Goal: Task Accomplishment & Management: Manage account settings

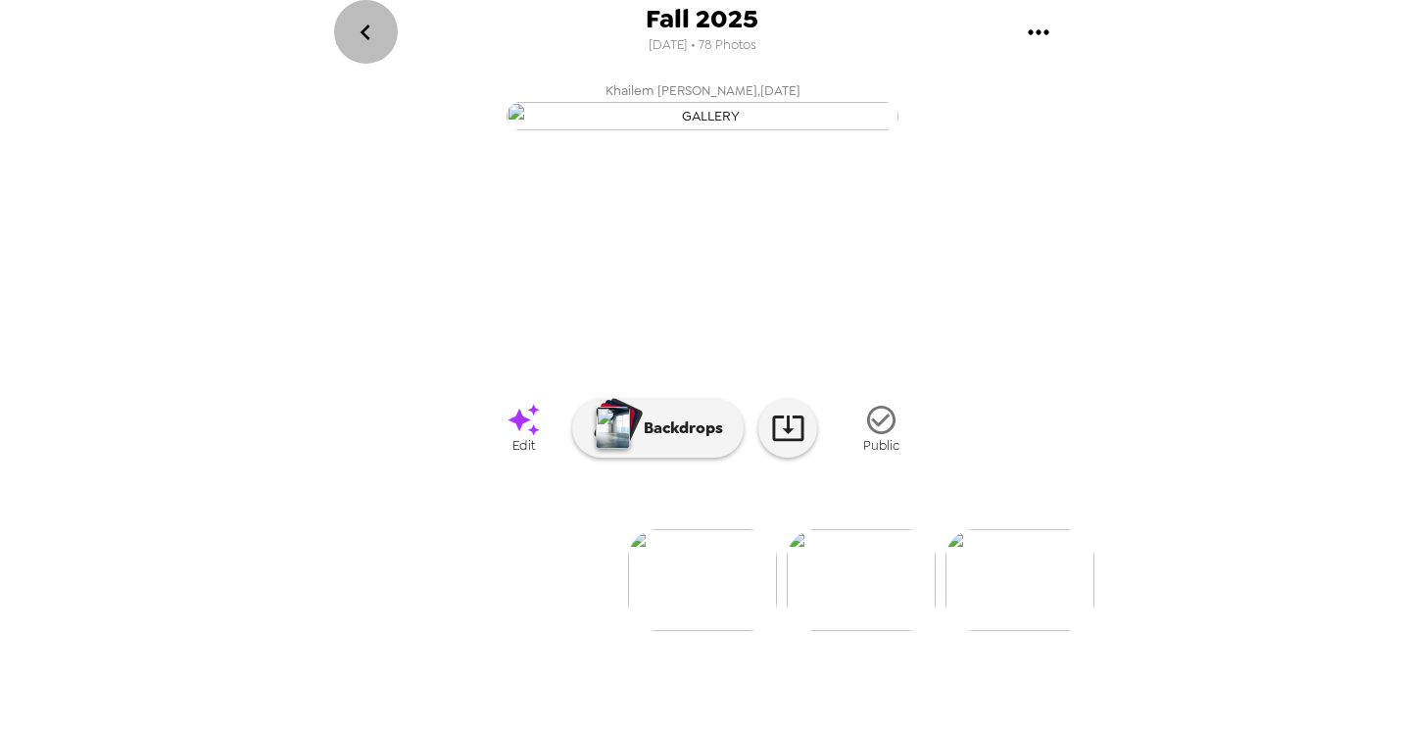
click at [364, 39] on icon "go back" at bounding box center [365, 32] width 31 height 31
click at [1038, 34] on icon "gallery menu" at bounding box center [1038, 32] width 31 height 31
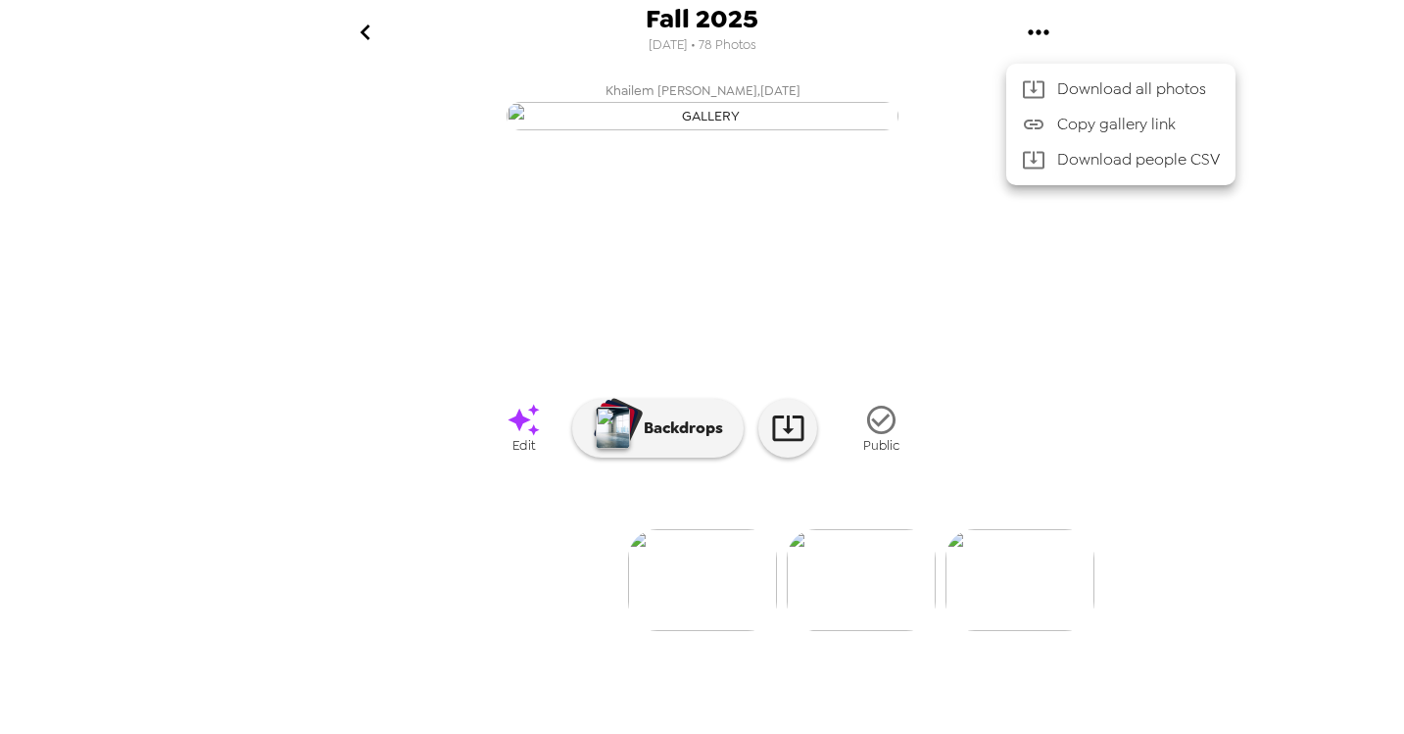
click at [1116, 35] on div at bounding box center [702, 367] width 1404 height 734
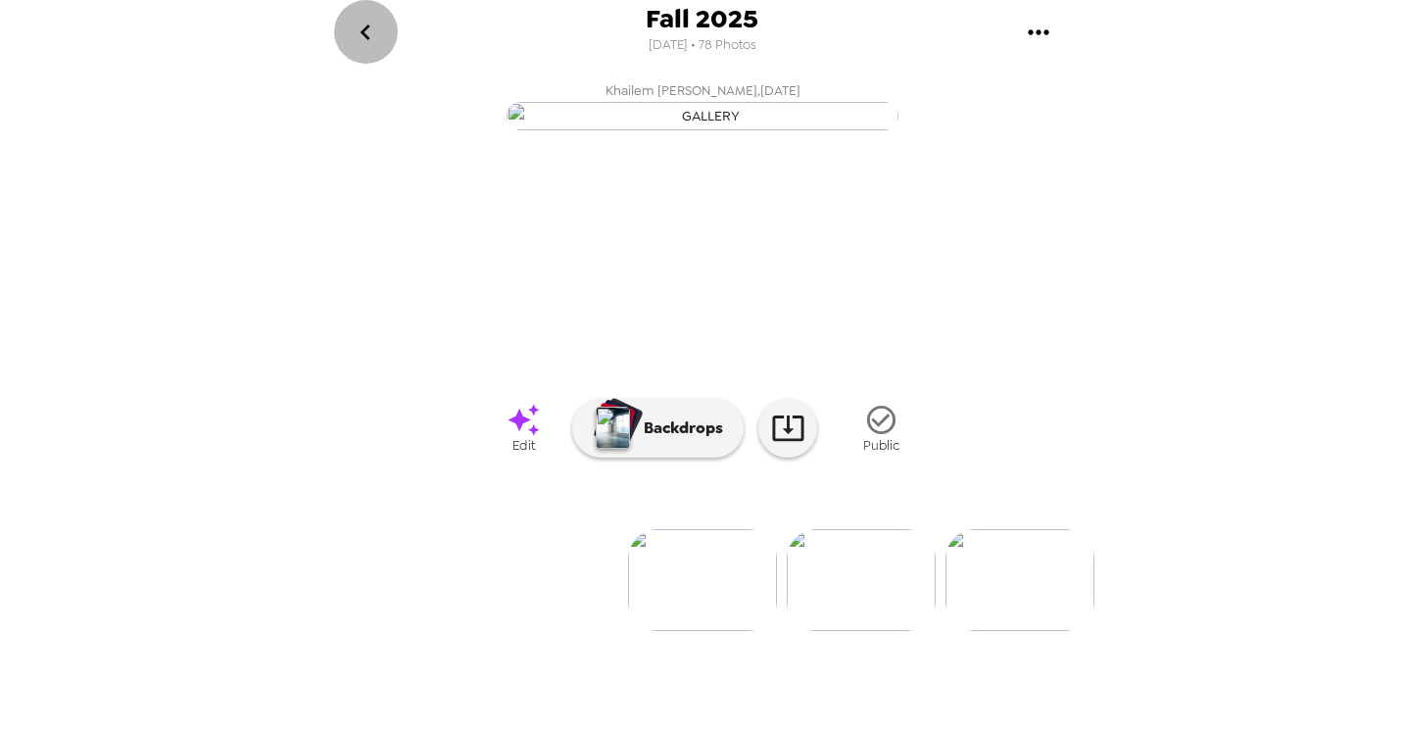
click at [369, 33] on icon "go back" at bounding box center [365, 32] width 31 height 31
click at [362, 36] on icon "go back" at bounding box center [365, 32] width 31 height 31
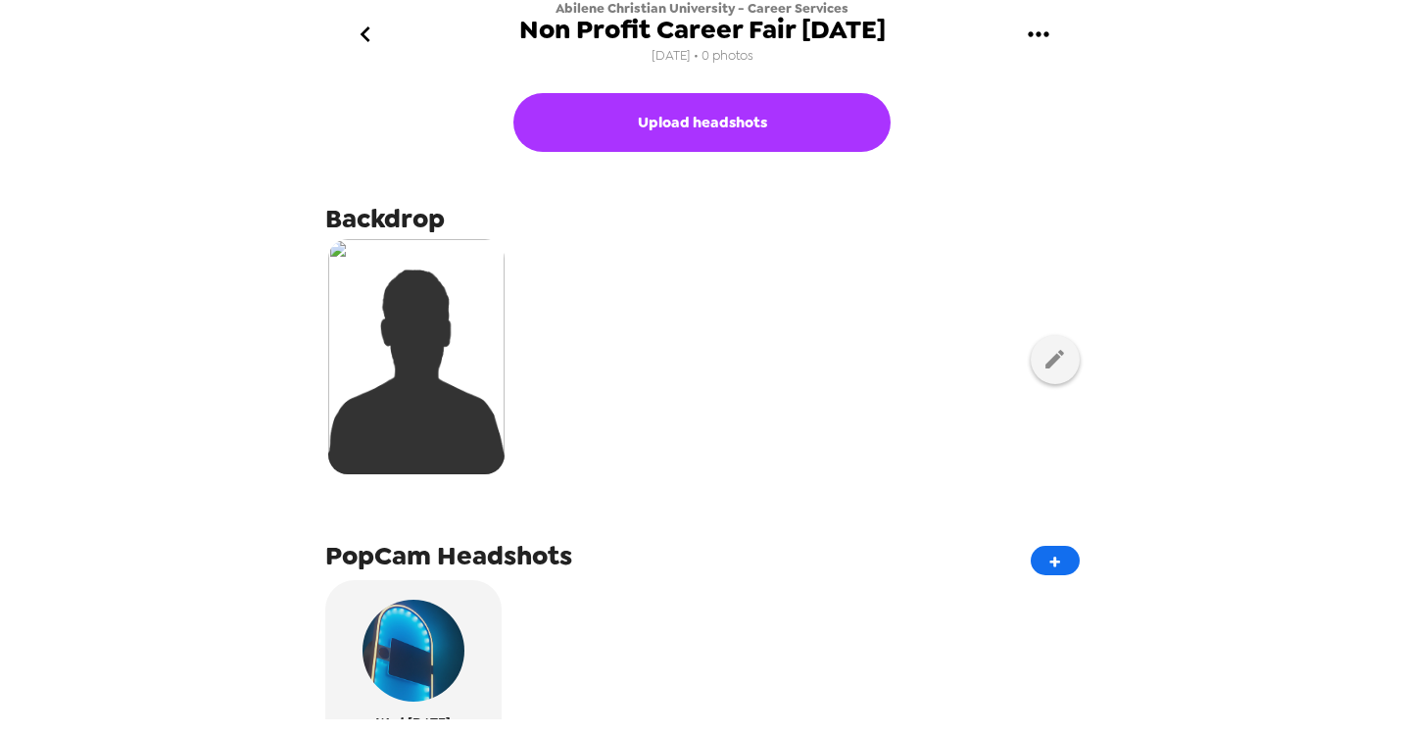
click at [368, 34] on icon "go back" at bounding box center [365, 34] width 31 height 31
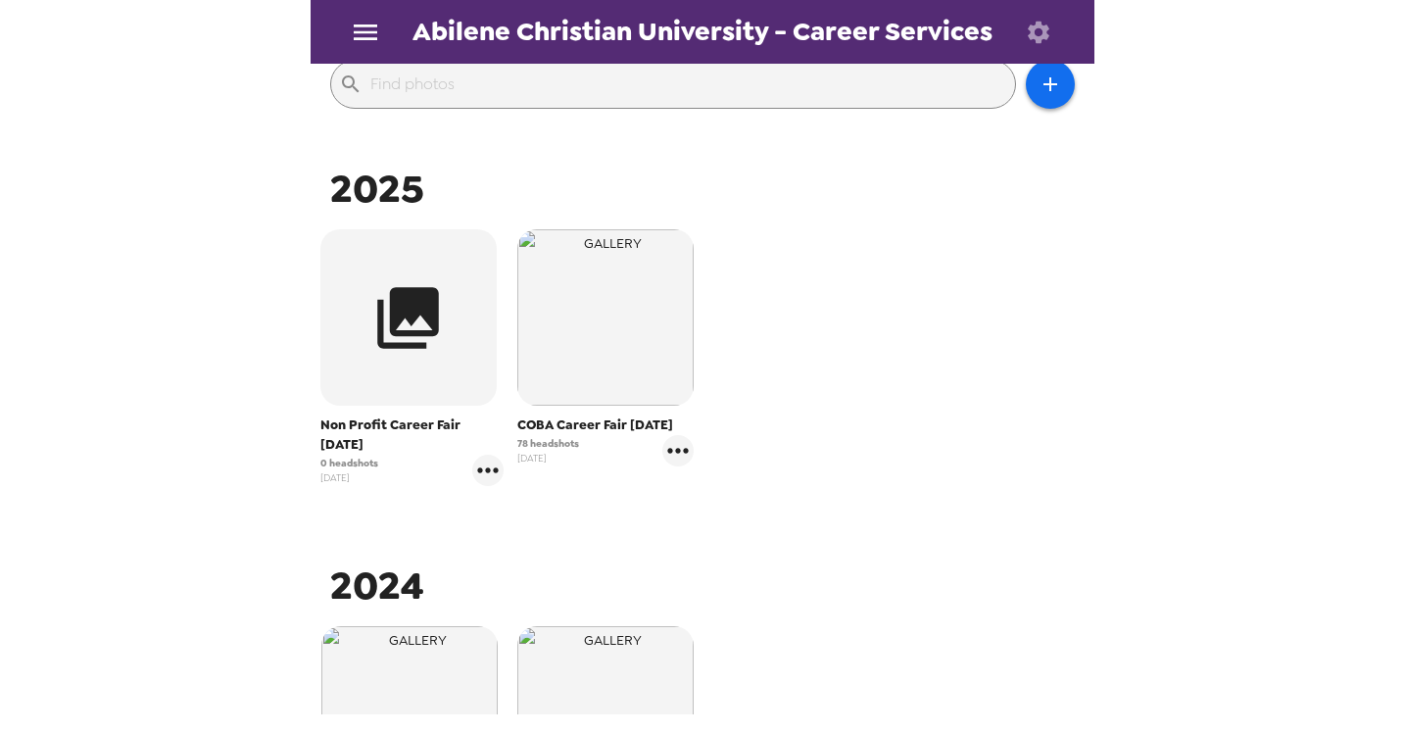
scroll to position [229, 0]
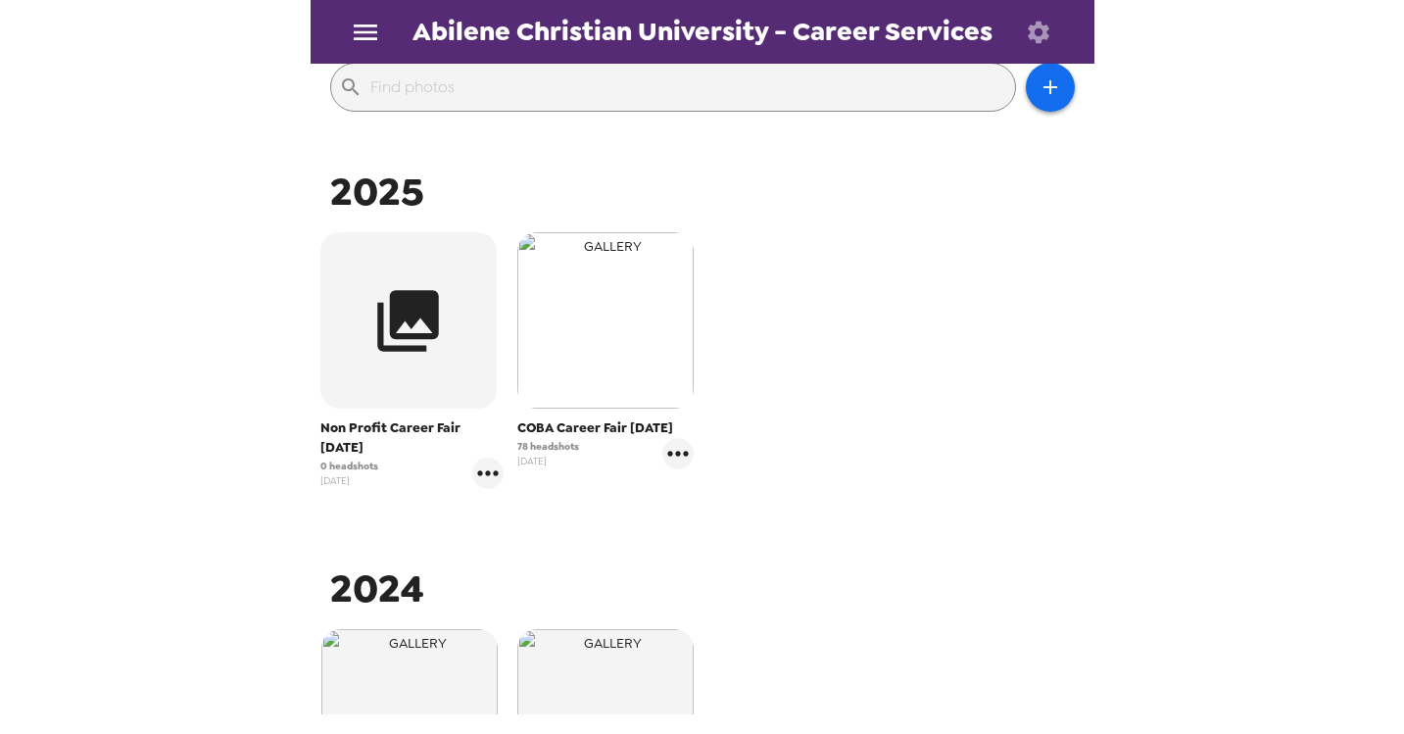
click at [616, 313] on img "button" at bounding box center [605, 320] width 176 height 176
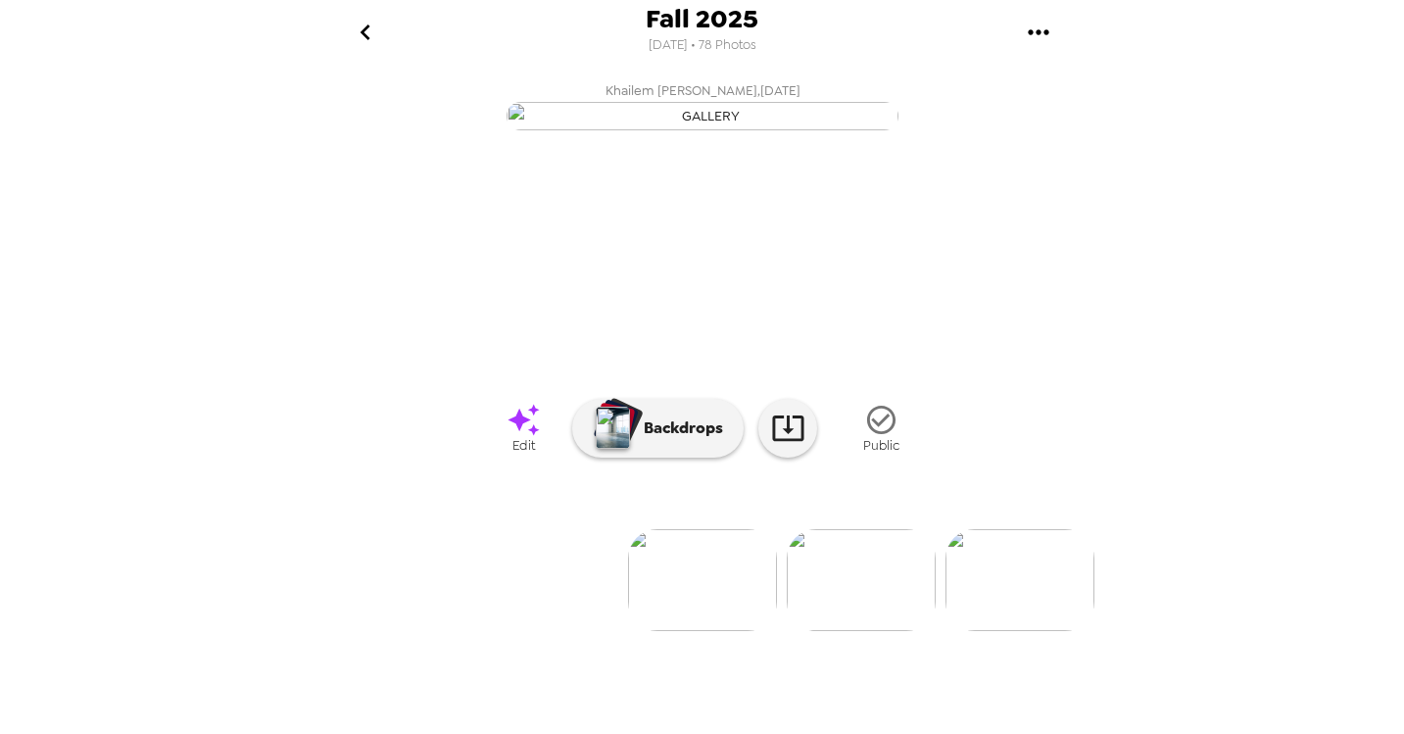
click at [362, 29] on icon "go back" at bounding box center [365, 32] width 31 height 31
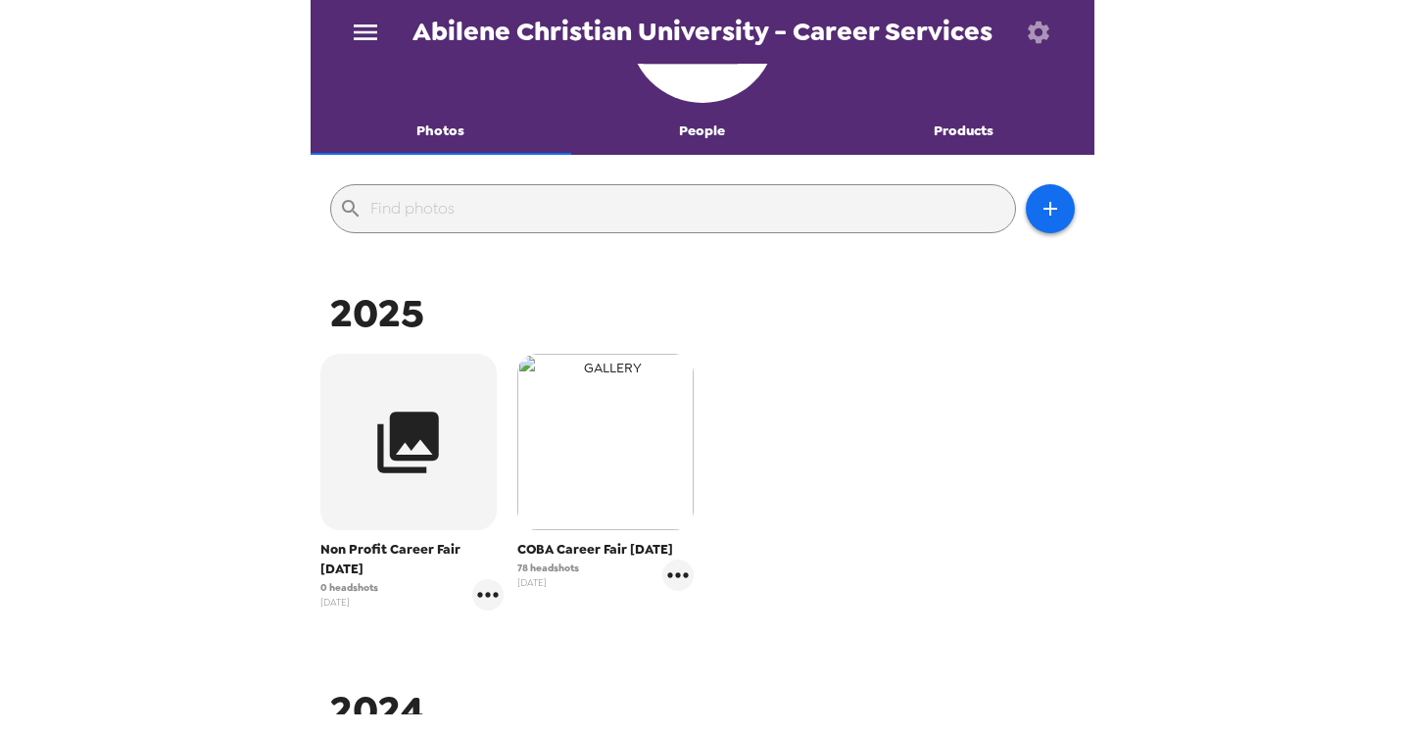
scroll to position [187, 0]
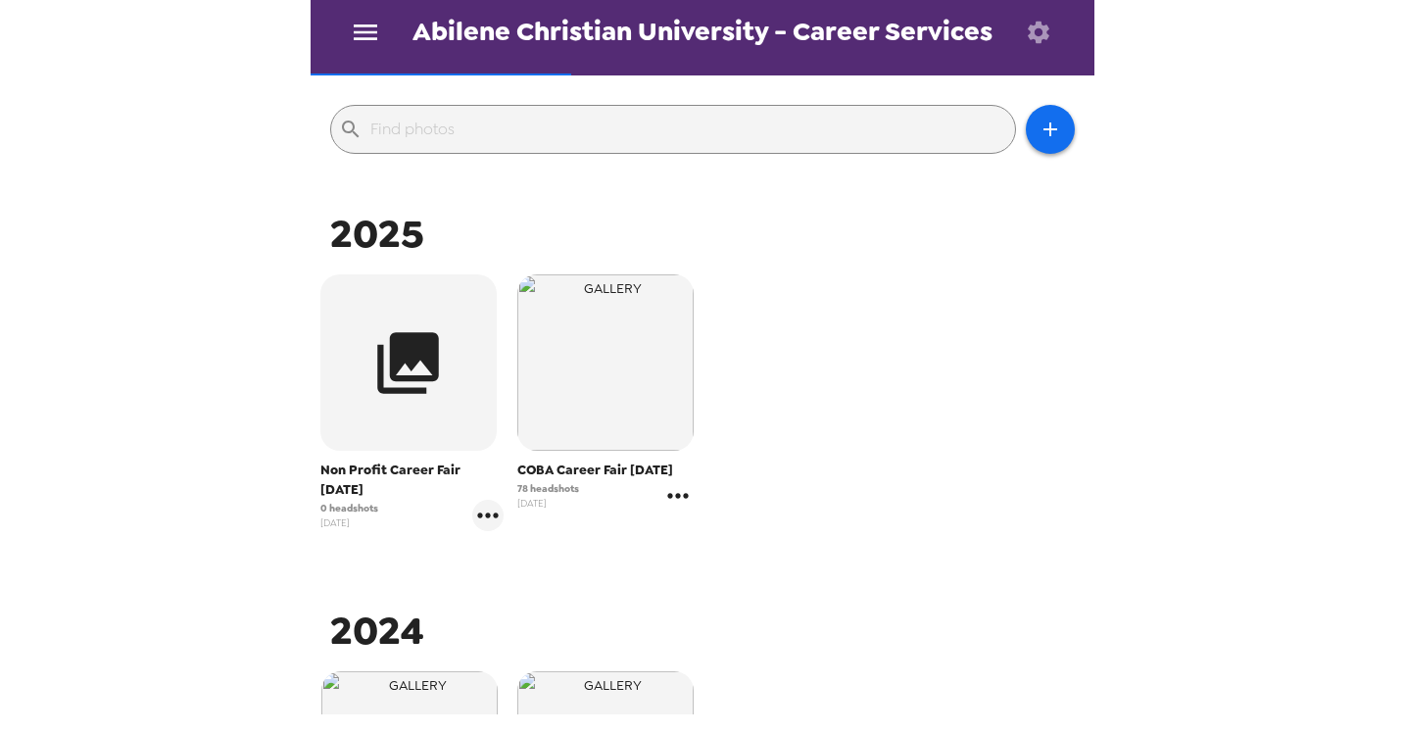
click at [676, 498] on icon "gallery menu" at bounding box center [677, 495] width 21 height 5
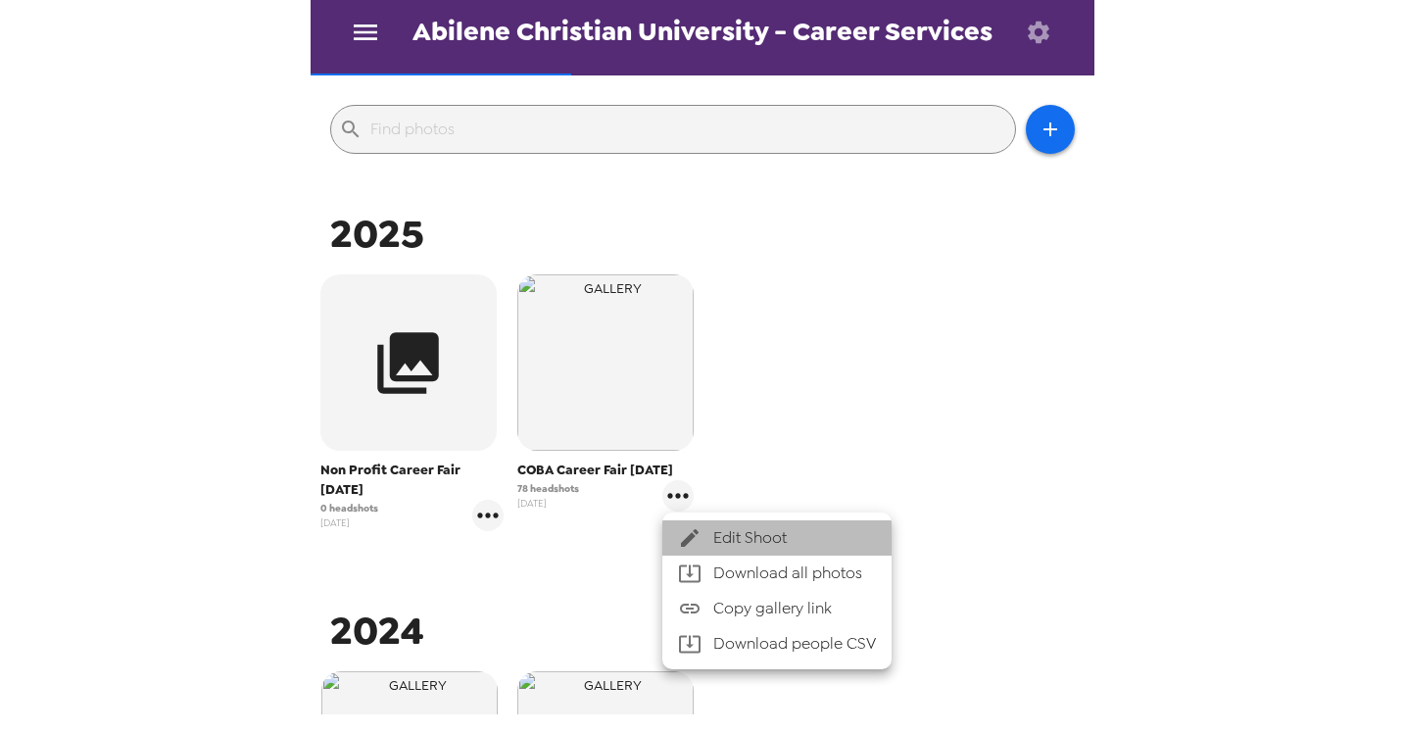
click at [728, 534] on span "Edit Shoot" at bounding box center [795, 538] width 163 height 24
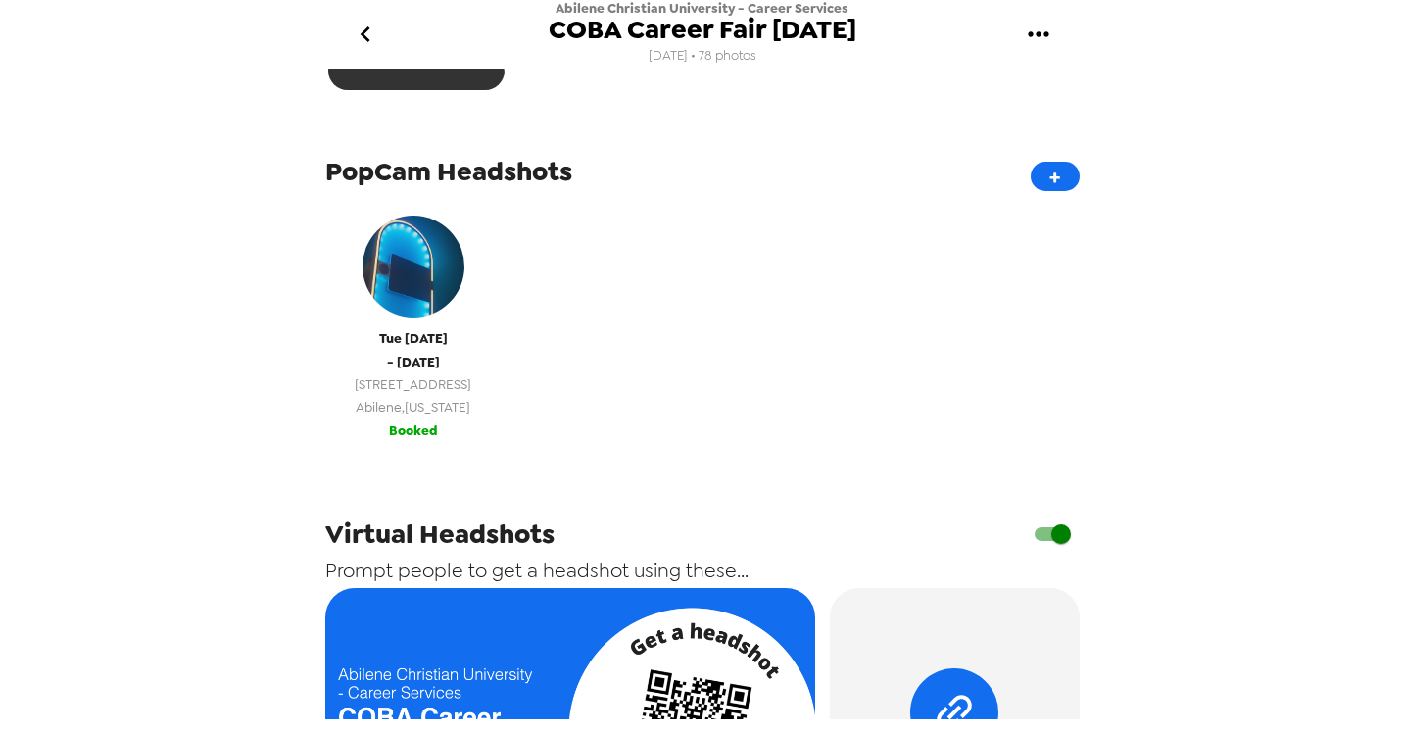
scroll to position [571, 0]
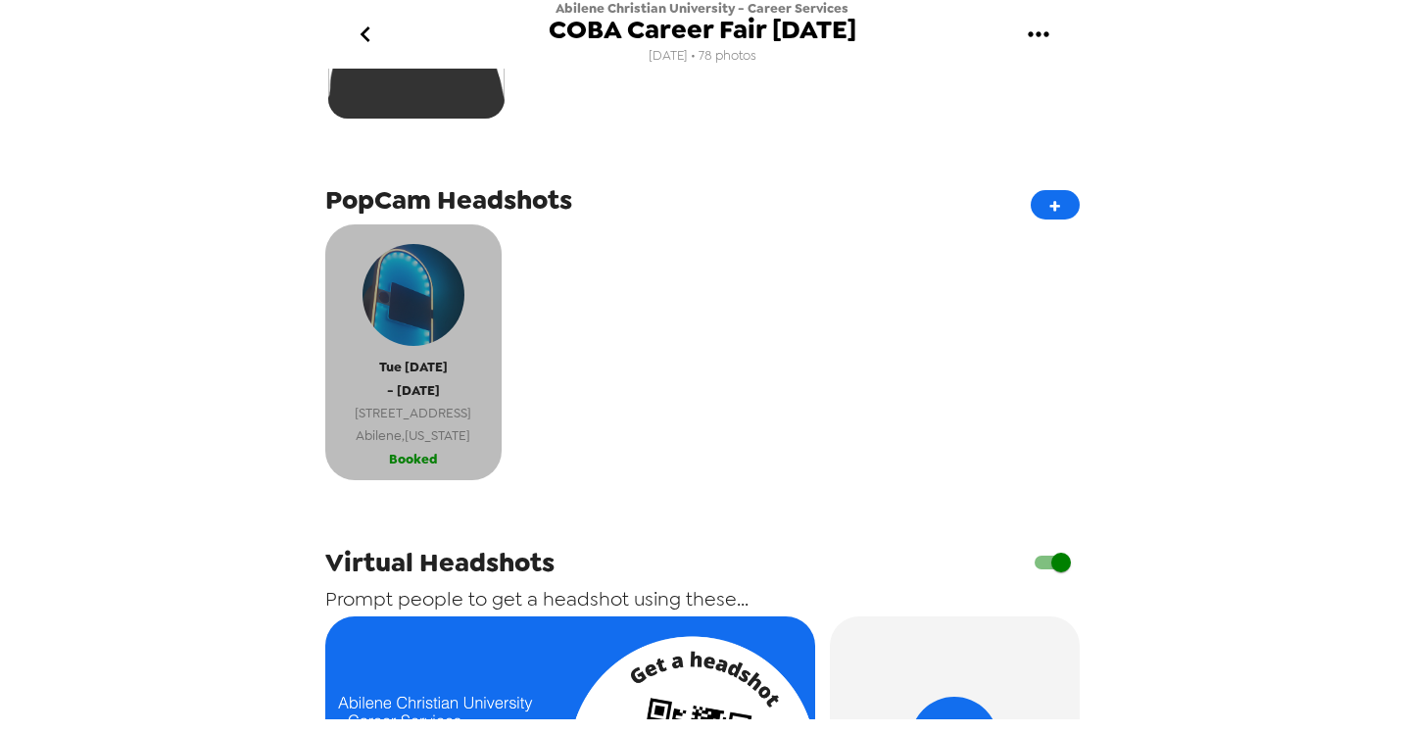
click at [443, 407] on span "42 Hoylake Dr" at bounding box center [413, 413] width 117 height 23
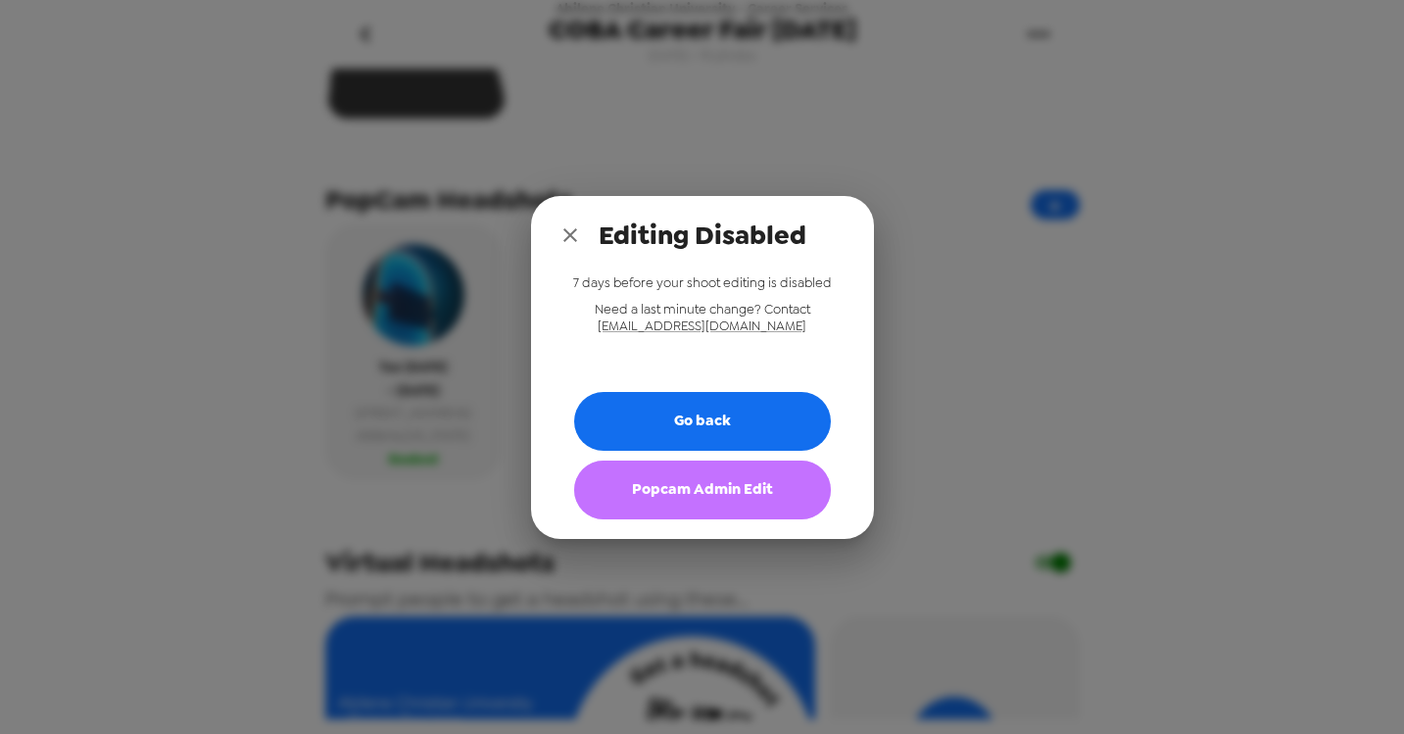
click at [654, 481] on button "Popcam Admin Edit" at bounding box center [702, 490] width 257 height 59
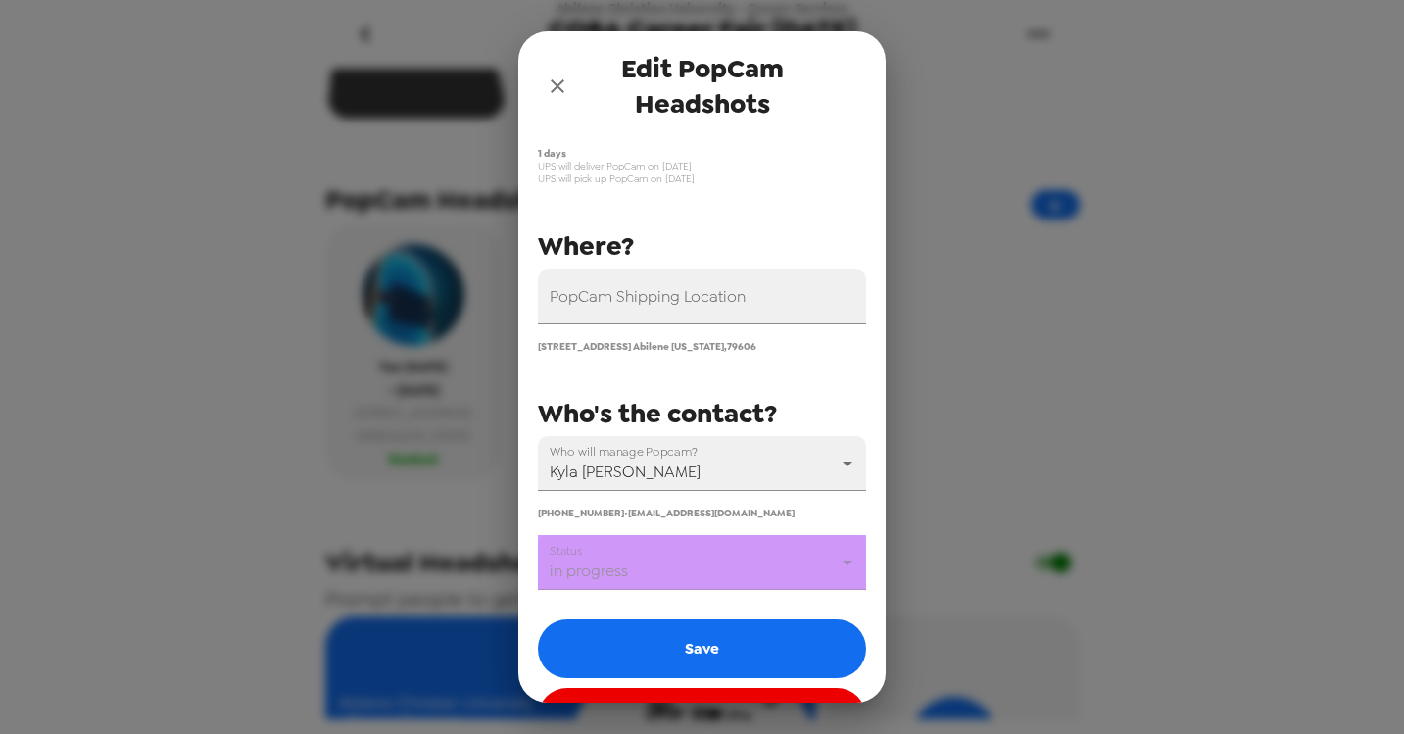
scroll to position [204, 0]
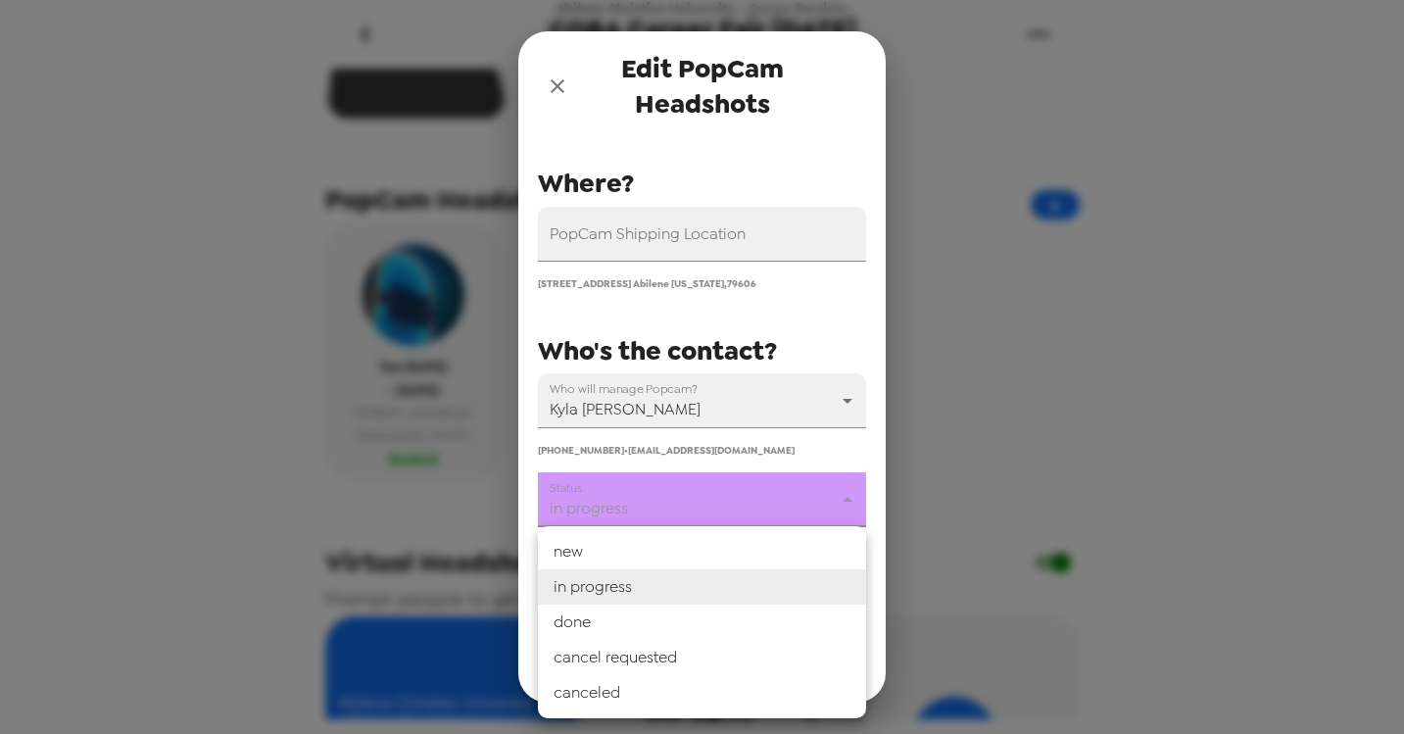
click at [841, 500] on body "Abilene Christian University - Career Services COBA Career Fair 10/7/25 7/11/25…" at bounding box center [702, 367] width 1404 height 734
click at [738, 621] on li "done" at bounding box center [702, 622] width 328 height 35
type input "done"
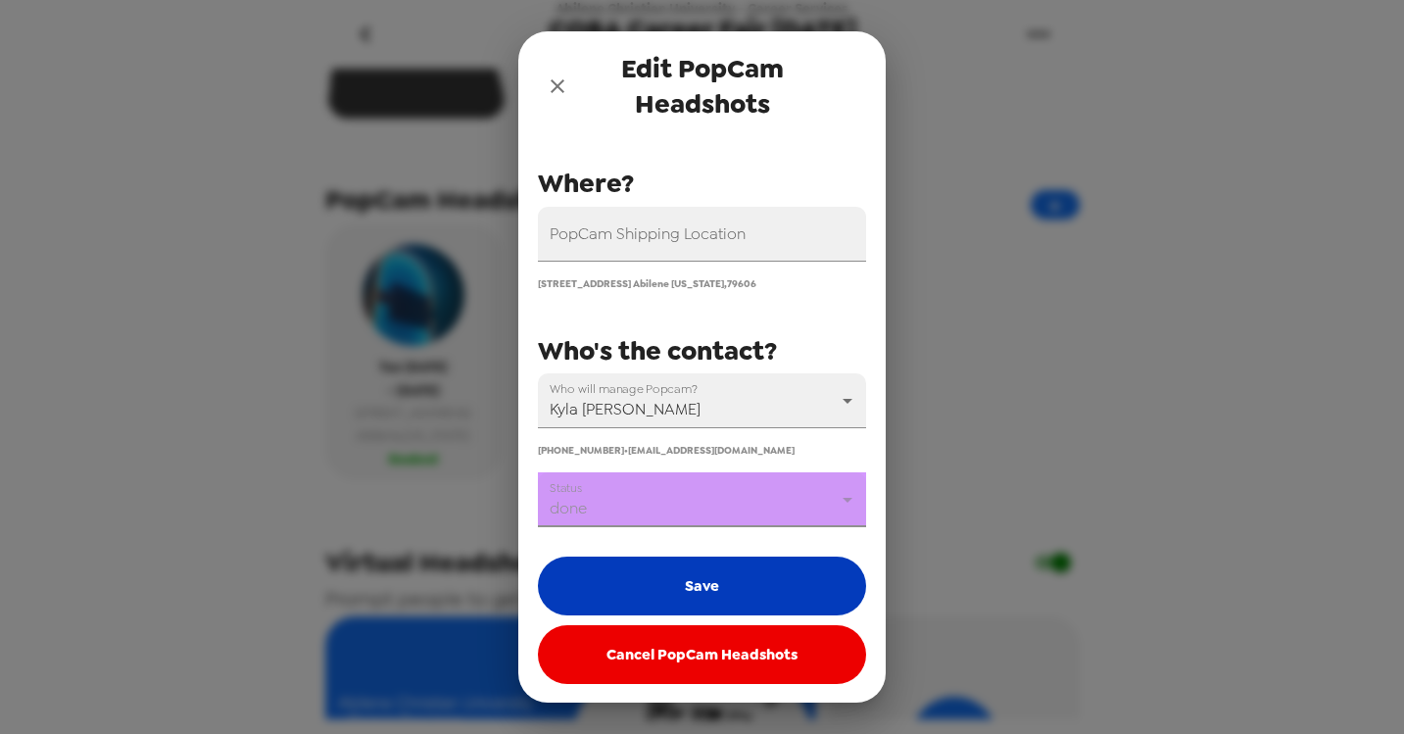
click at [742, 594] on button "Save" at bounding box center [702, 586] width 328 height 59
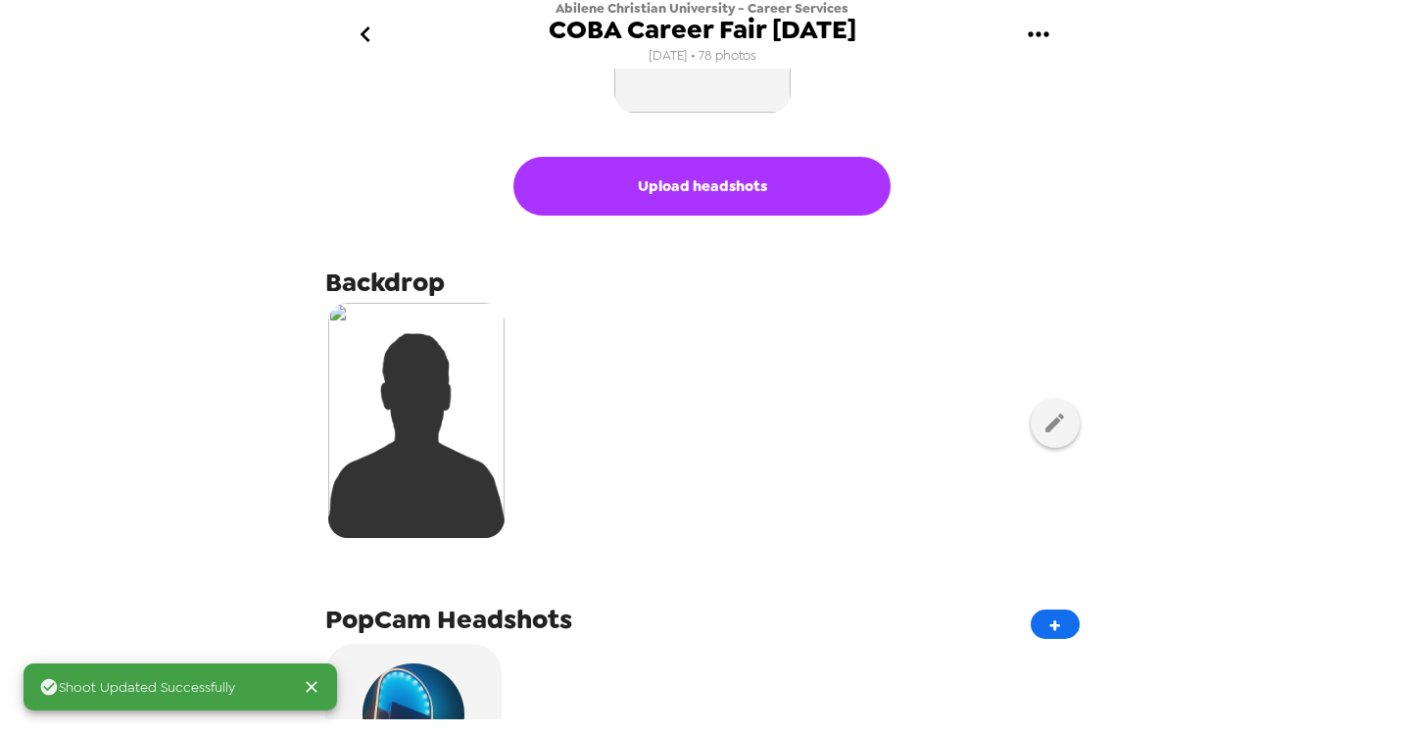
scroll to position [0, 0]
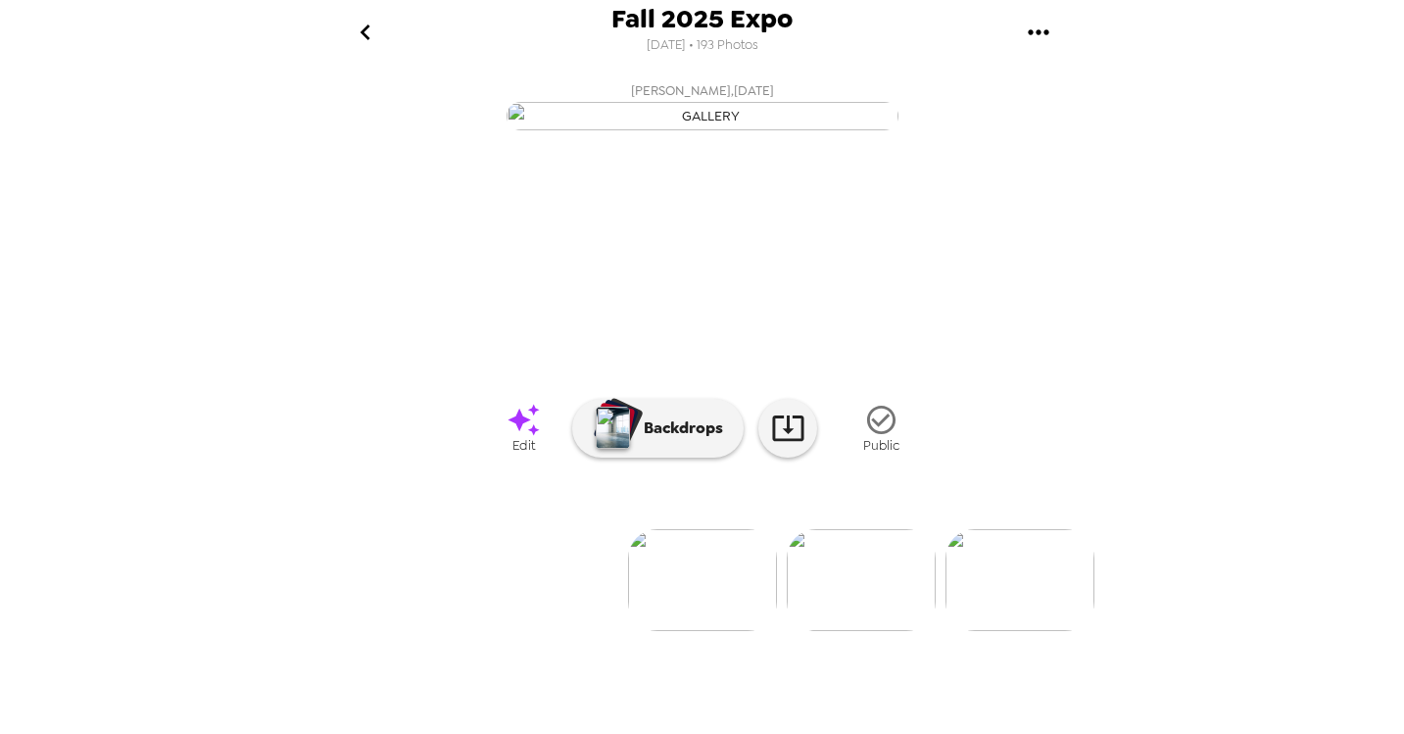
click at [366, 25] on icon "go back" at bounding box center [365, 32] width 31 height 31
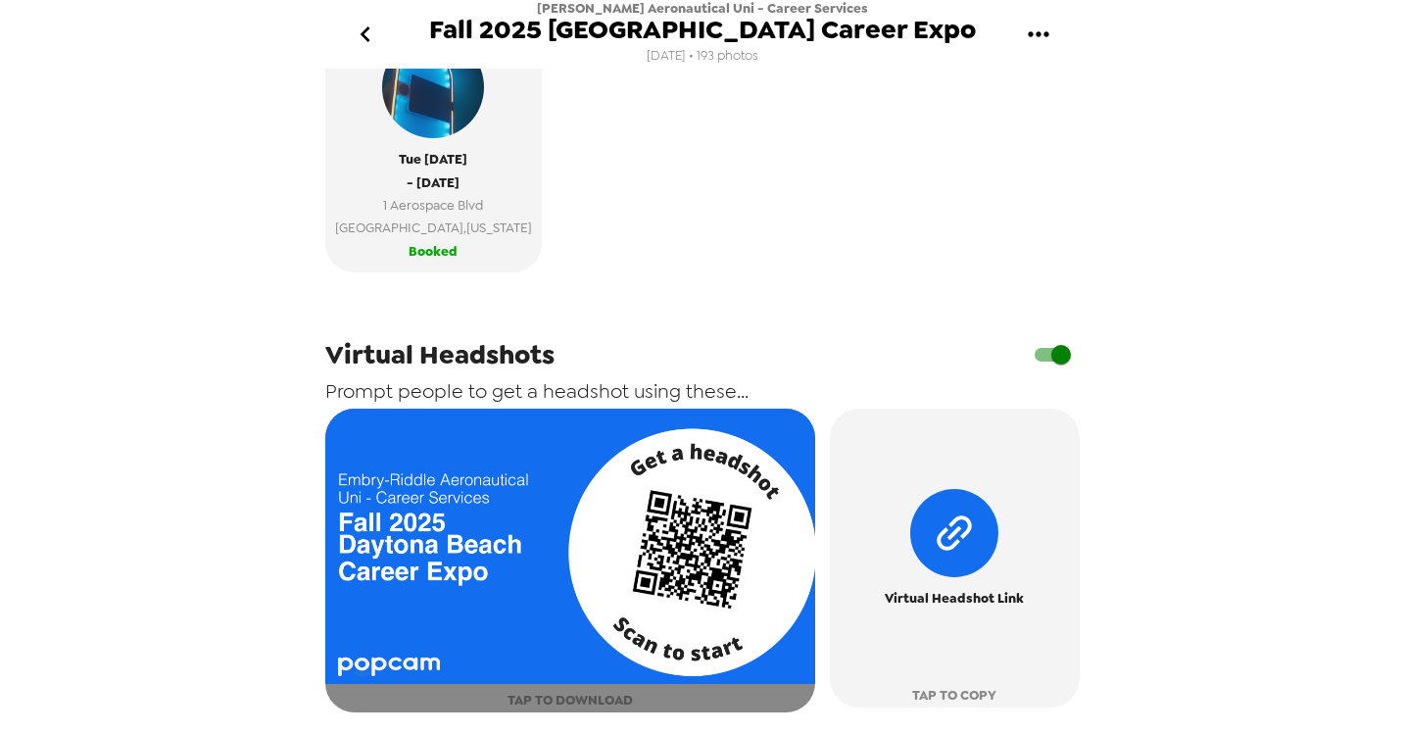
scroll to position [789, 0]
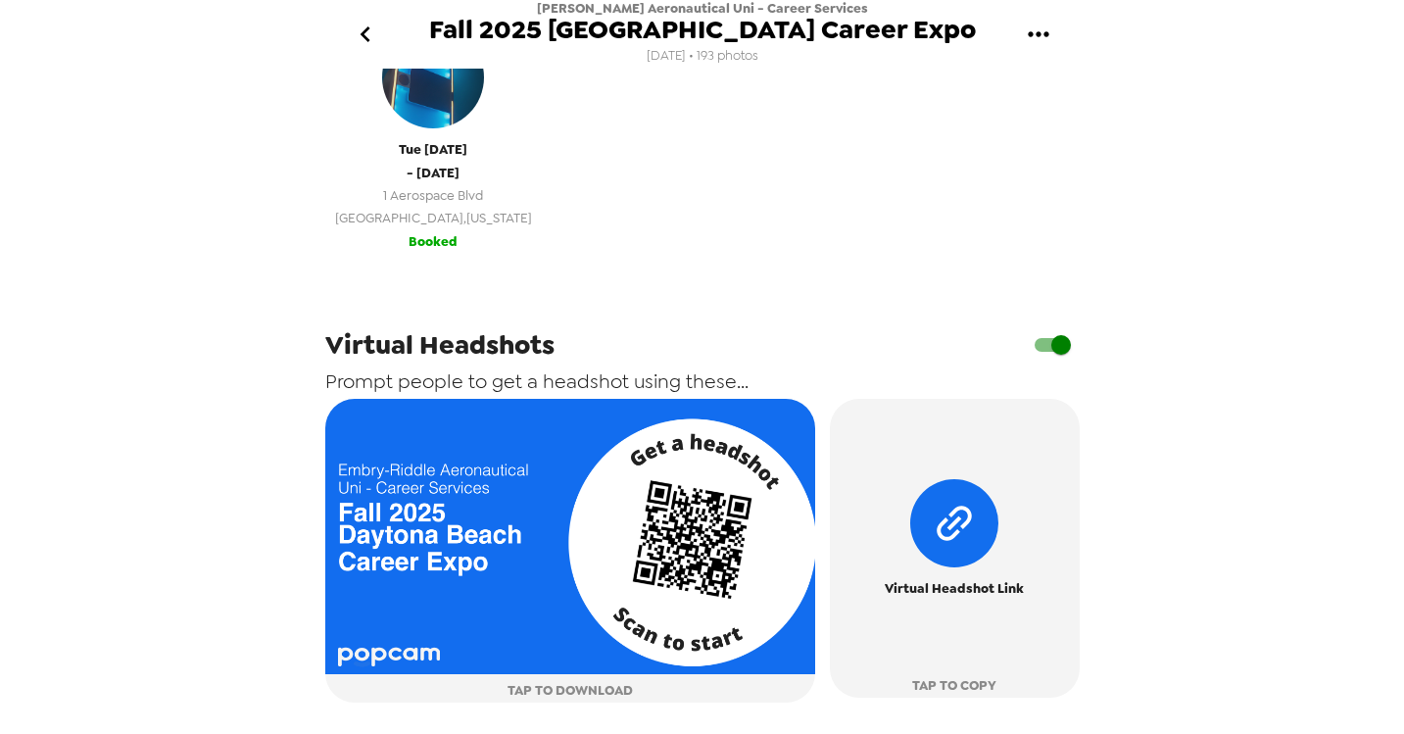
click at [470, 161] on div "[DATE] - [DATE] [STREET_ADDRESS][US_STATE]" at bounding box center [433, 123] width 197 height 213
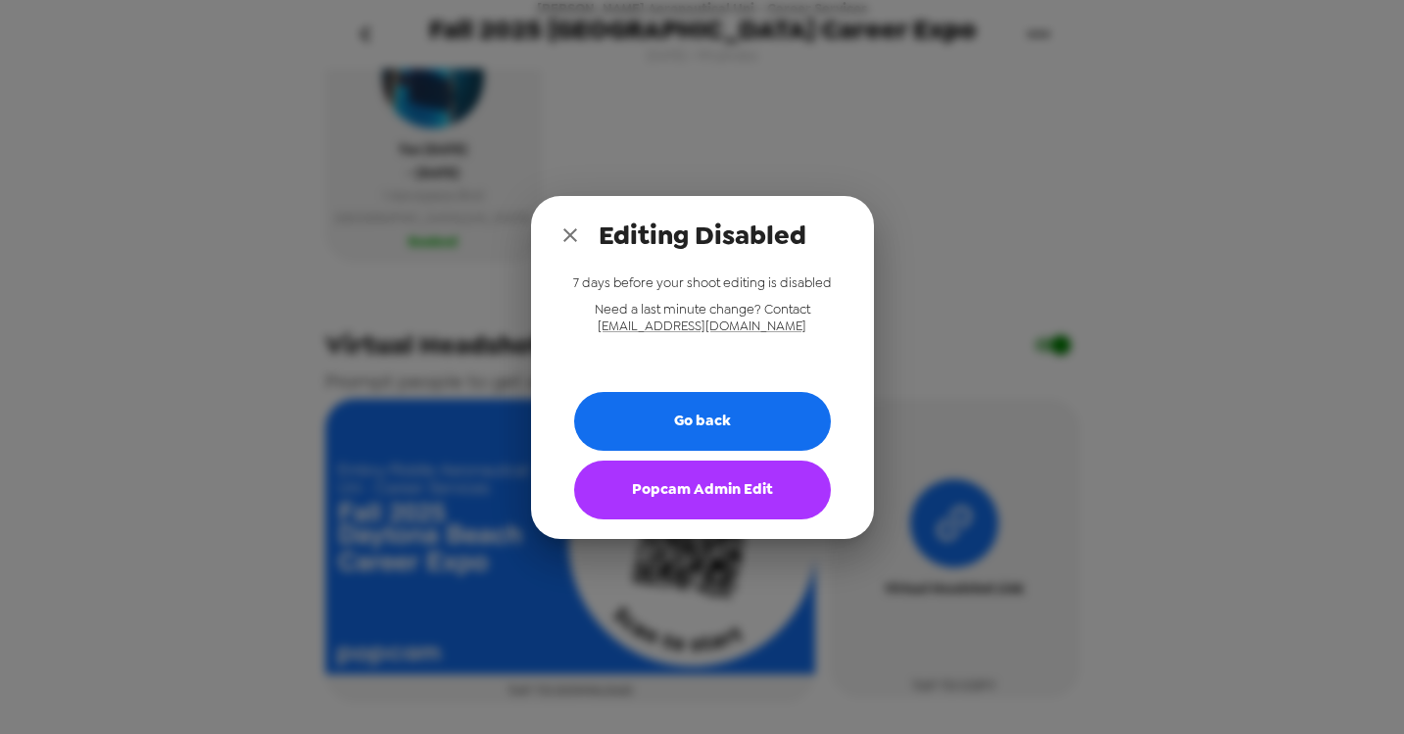
click at [894, 140] on div "Editing Disabled 7 days before your shoot editing is disabled Need a last minut…" at bounding box center [702, 367] width 1404 height 734
click at [569, 234] on icon "close" at bounding box center [571, 235] width 14 height 14
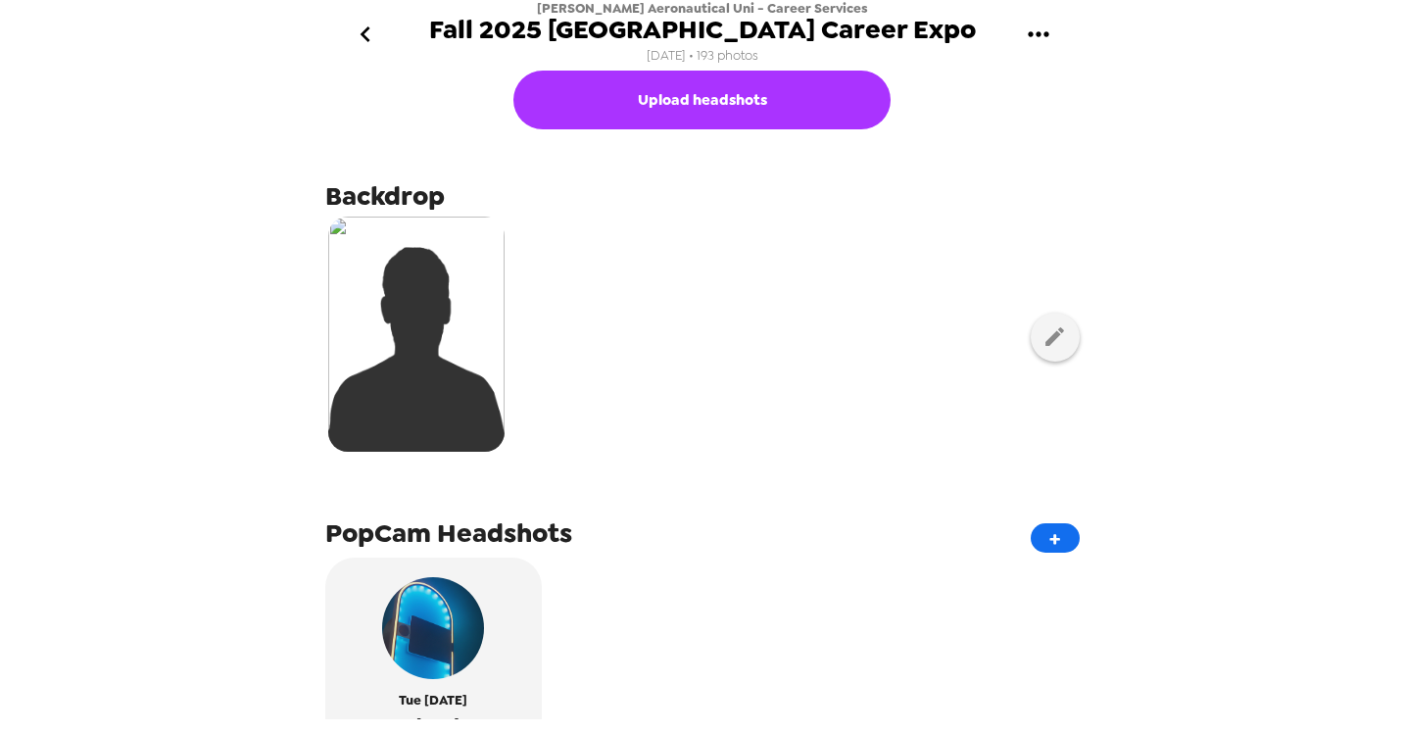
scroll to position [0, 0]
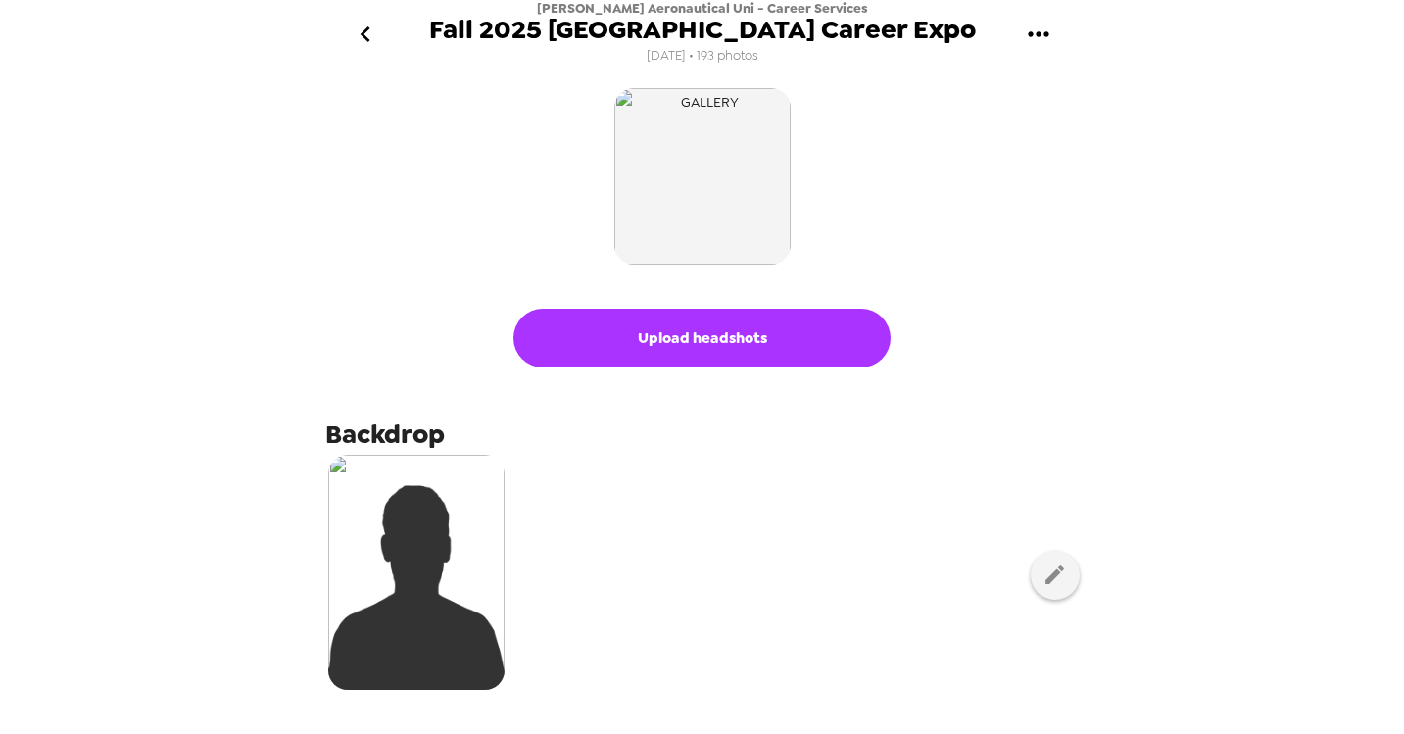
click at [1040, 31] on icon "gallery menu" at bounding box center [1038, 34] width 31 height 31
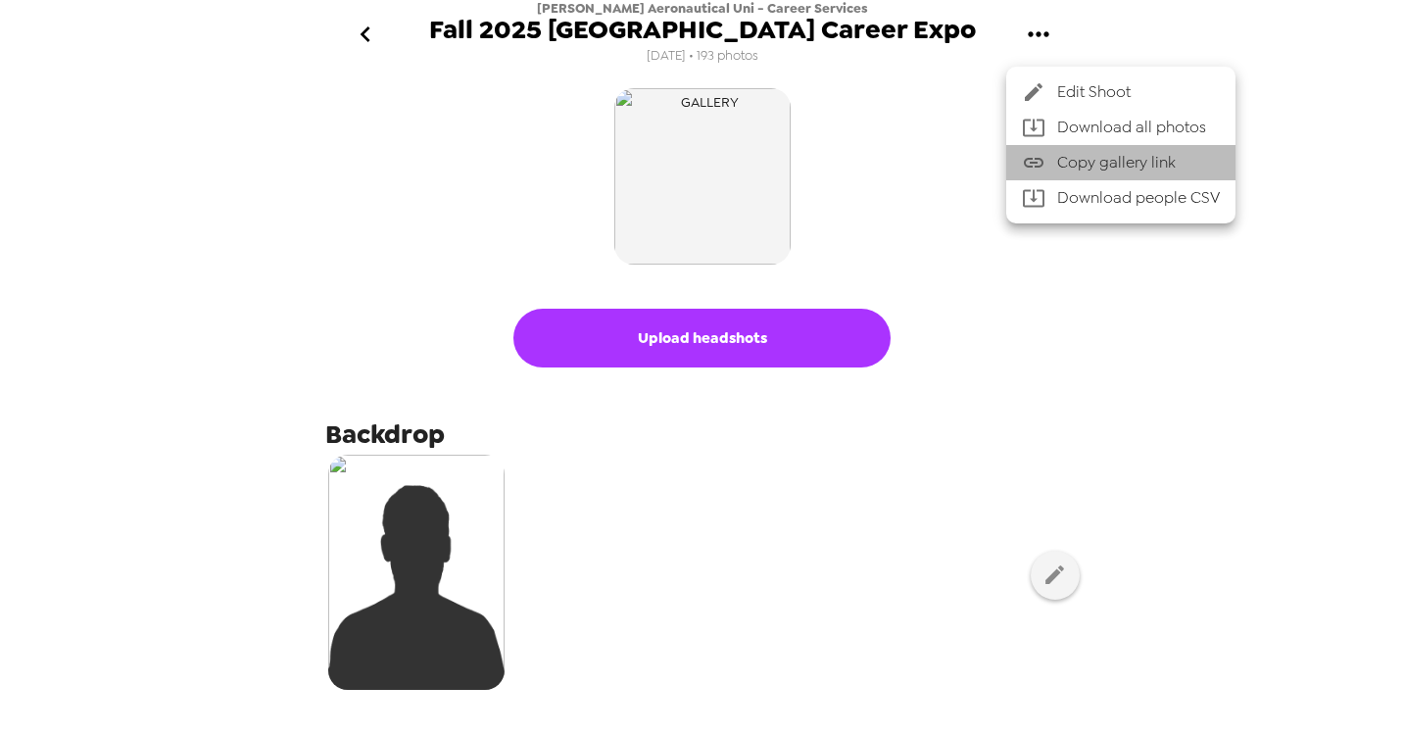
click at [1064, 163] on span "Copy gallery link" at bounding box center [1139, 163] width 163 height 24
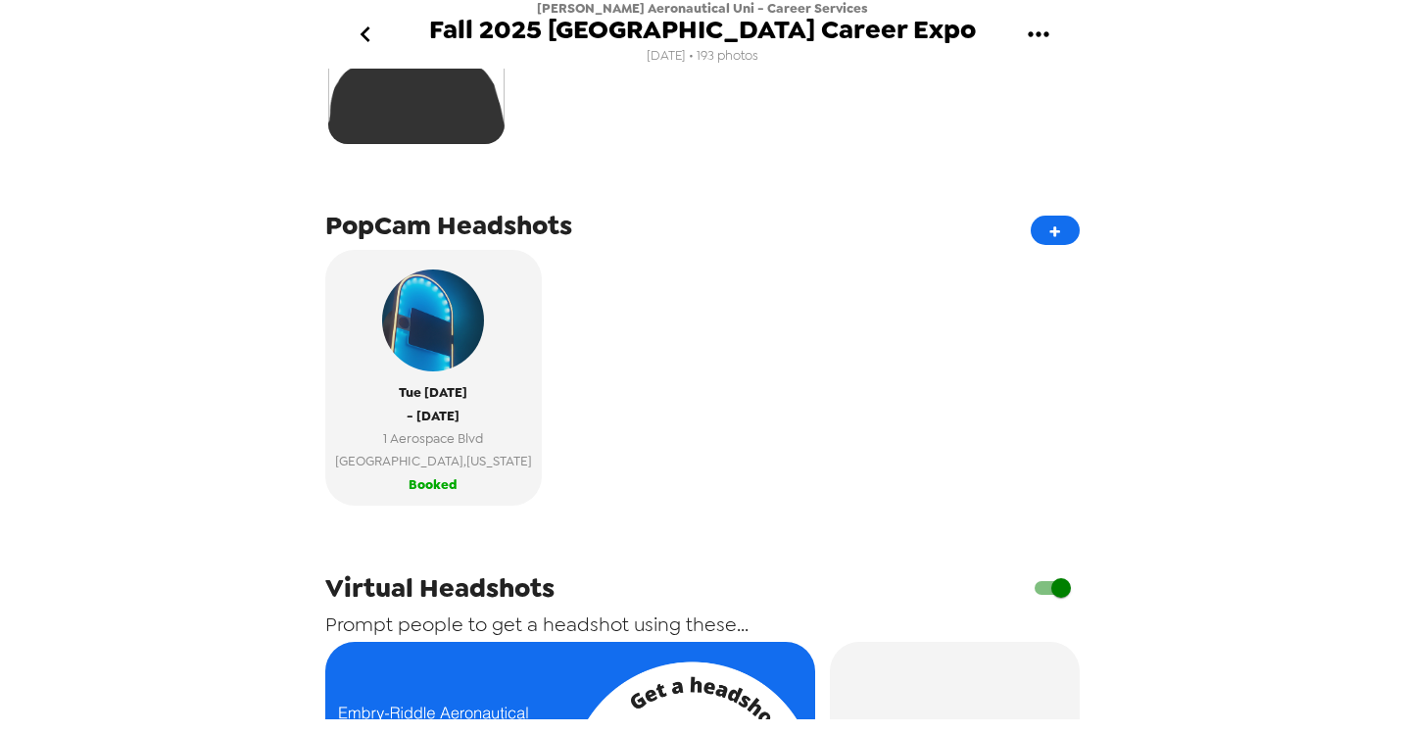
scroll to position [614, 0]
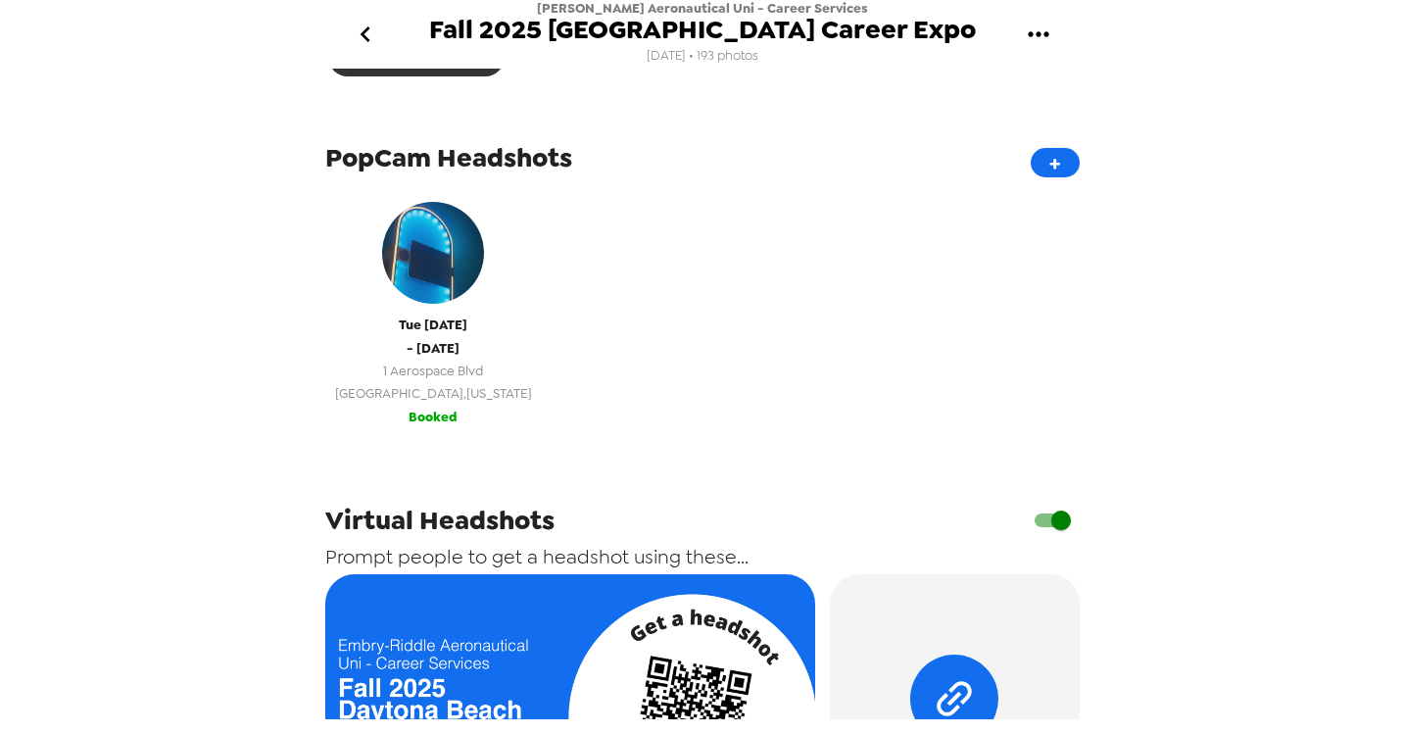
click at [445, 353] on span "- [DATE]" at bounding box center [433, 348] width 53 height 23
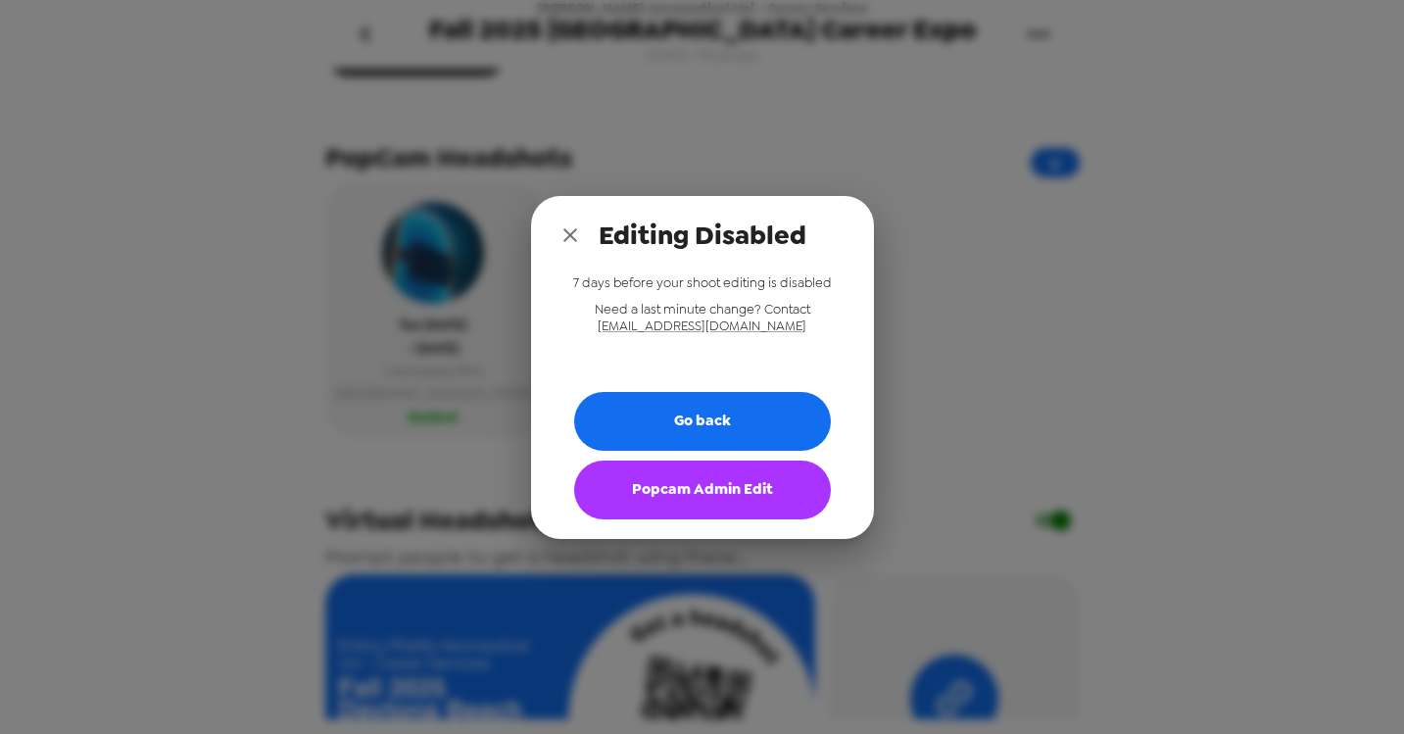
click at [639, 487] on button "Popcam Admin Edit" at bounding box center [702, 490] width 257 height 59
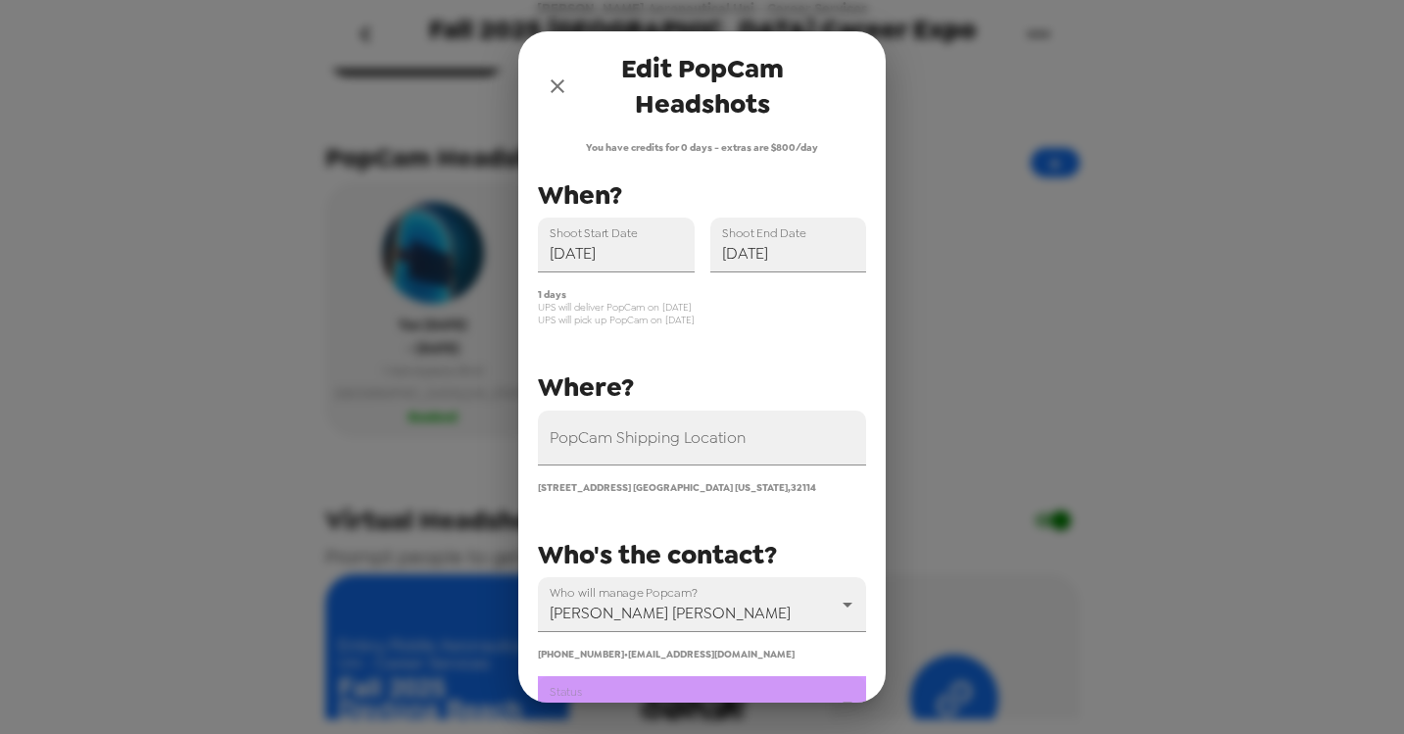
scroll to position [204, 0]
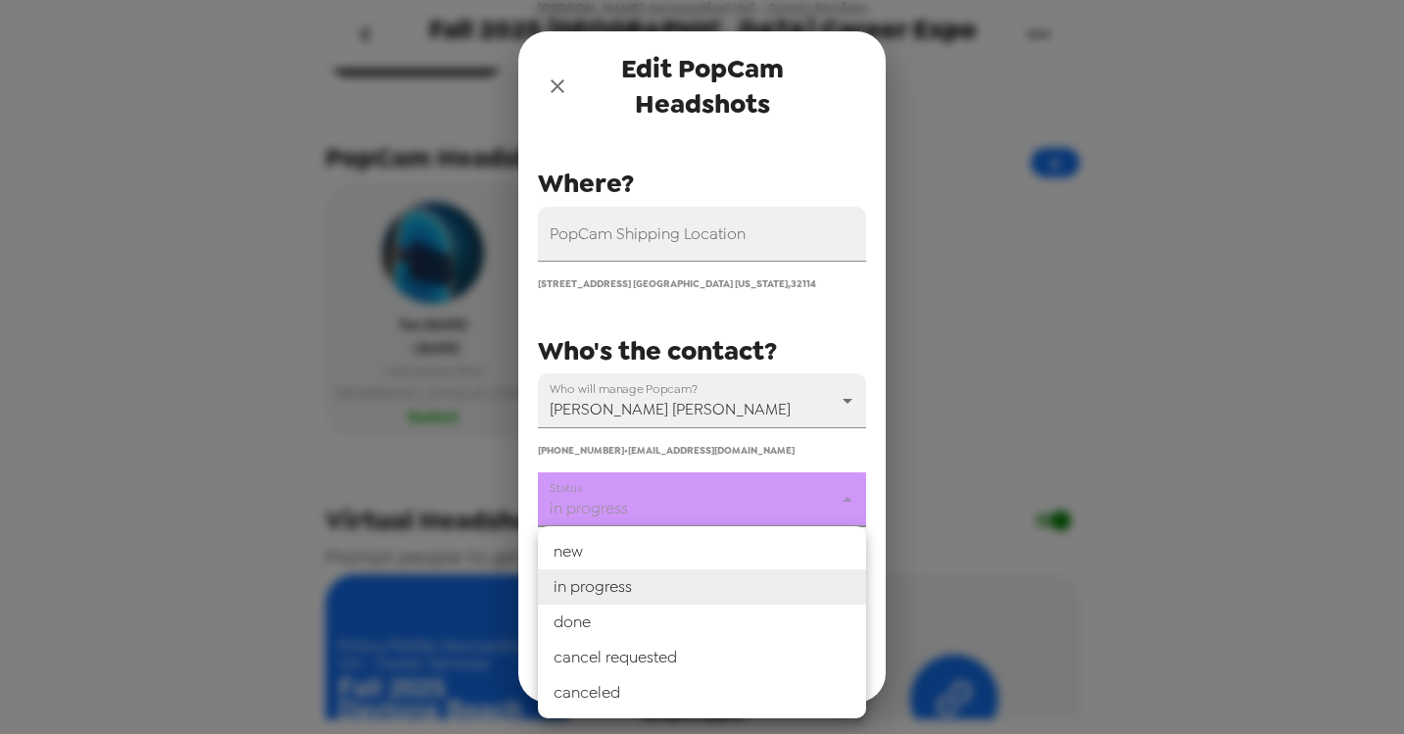
click at [733, 519] on body "[PERSON_NAME] Aeronautical Uni - Career Services Fall 2025 [GEOGRAPHIC_DATA] Ca…" at bounding box center [702, 367] width 1404 height 734
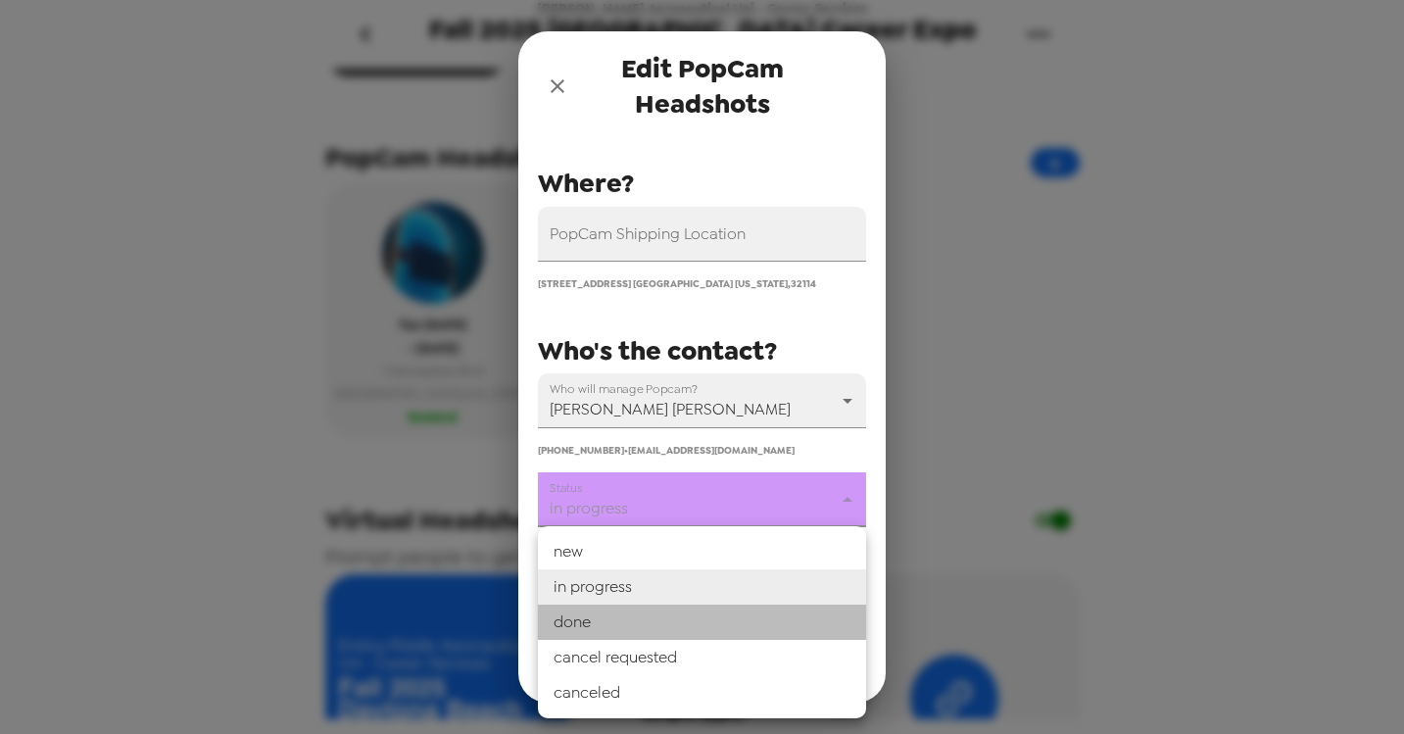
click at [634, 618] on li "done" at bounding box center [702, 622] width 328 height 35
type input "done"
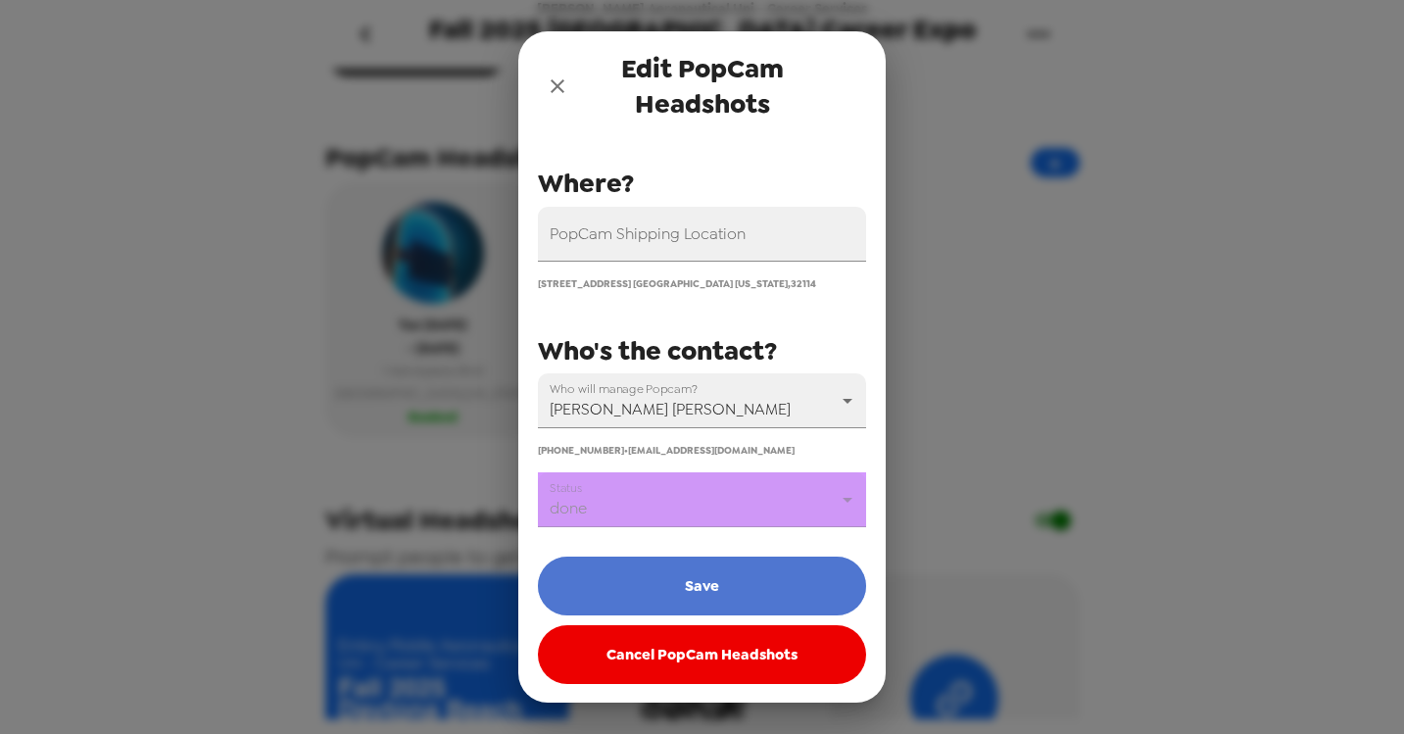
click at [657, 584] on button "Save" at bounding box center [702, 586] width 328 height 59
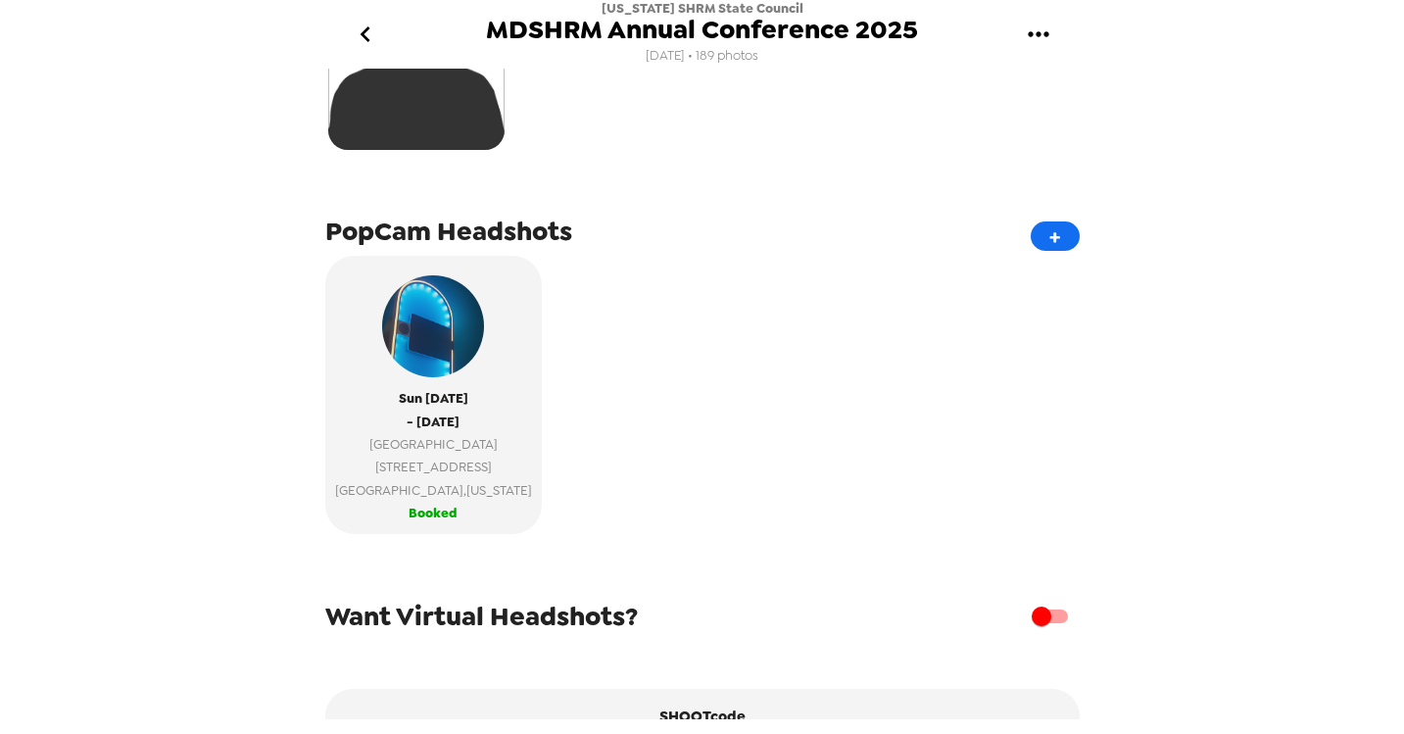
scroll to position [558, 0]
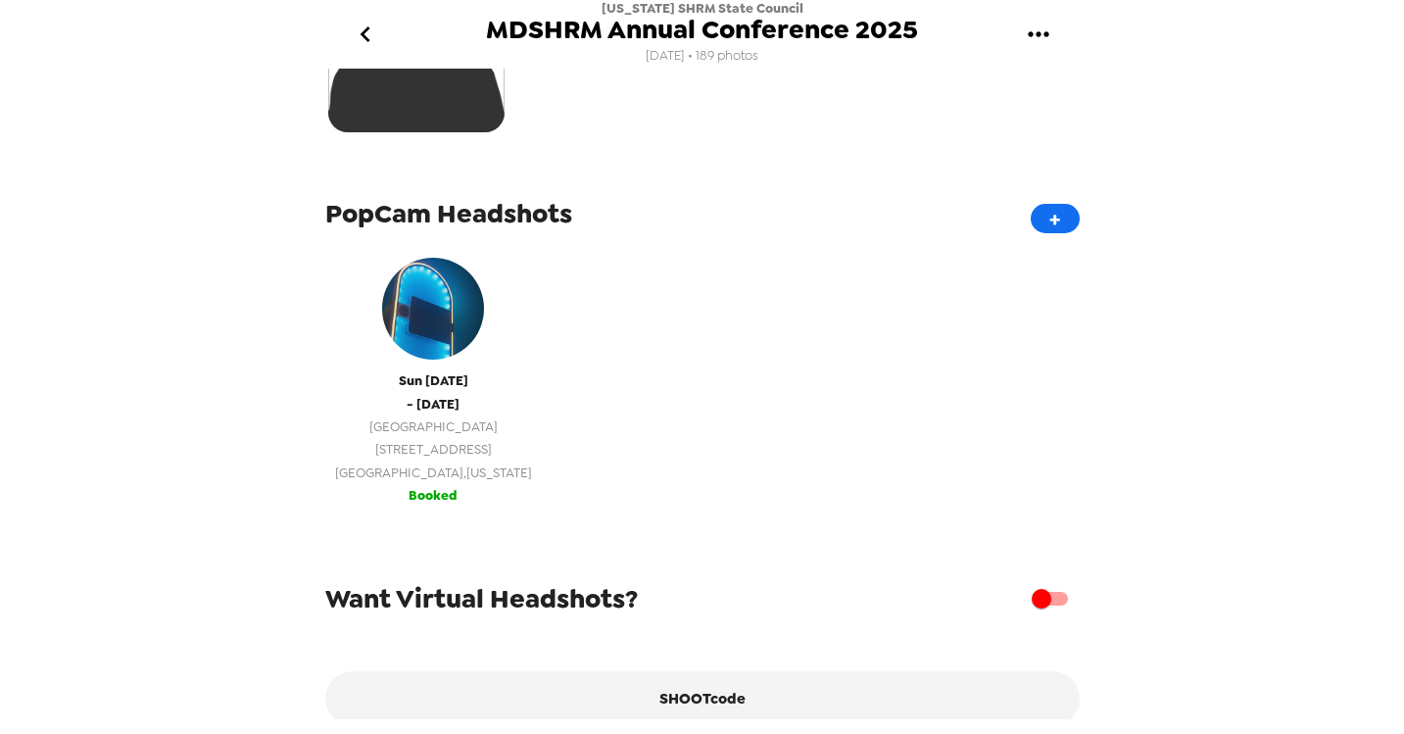
click at [479, 381] on div "[DATE] - [DATE] [GEOGRAPHIC_DATA] [STREET_ADDRESS][US_STATE]" at bounding box center [433, 366] width 197 height 236
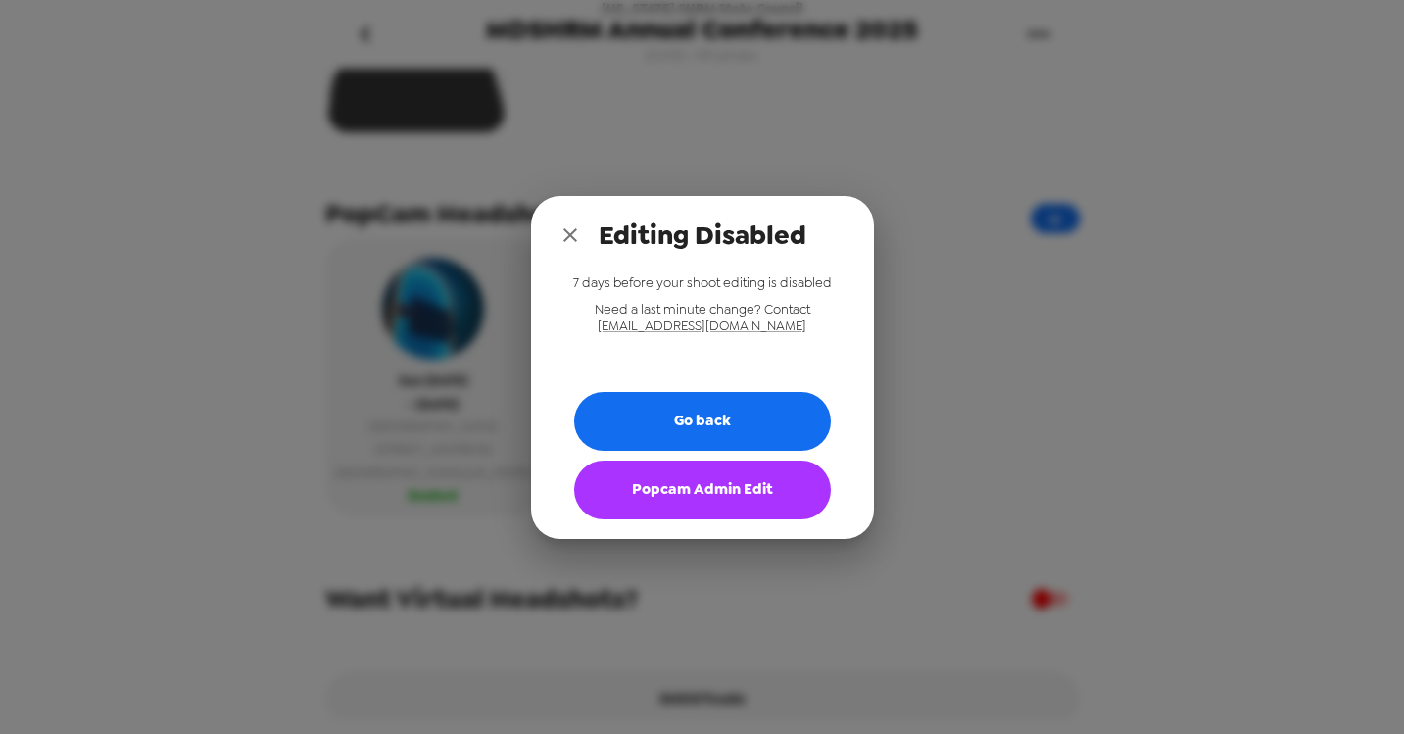
click at [693, 490] on button "Popcam Admin Edit" at bounding box center [702, 490] width 257 height 59
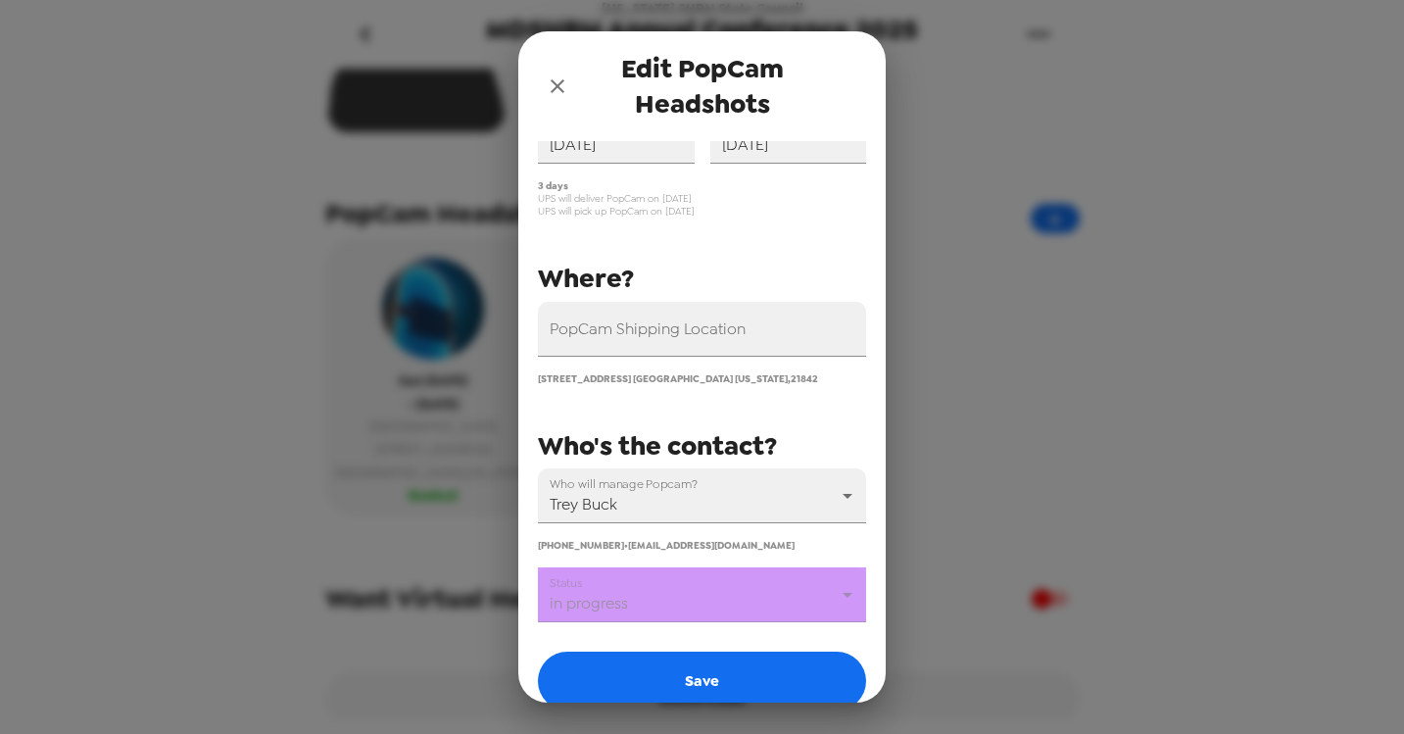
scroll to position [146, 0]
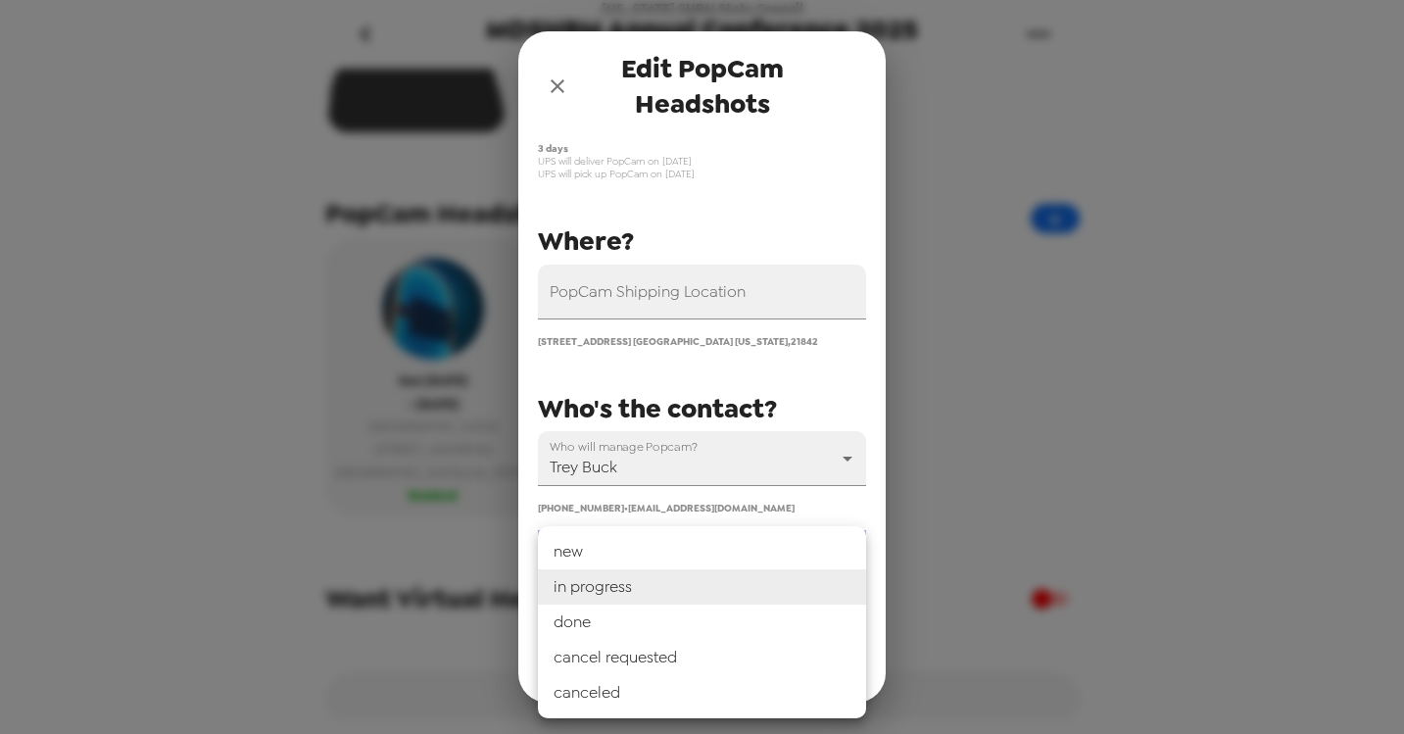
click at [643, 560] on body "Maryland SHRM State Council MDSHRM Annual Conference 2025 10/2/25 • 189 photos …" at bounding box center [702, 367] width 1404 height 734
click at [606, 629] on li "done" at bounding box center [702, 622] width 328 height 35
type input "done"
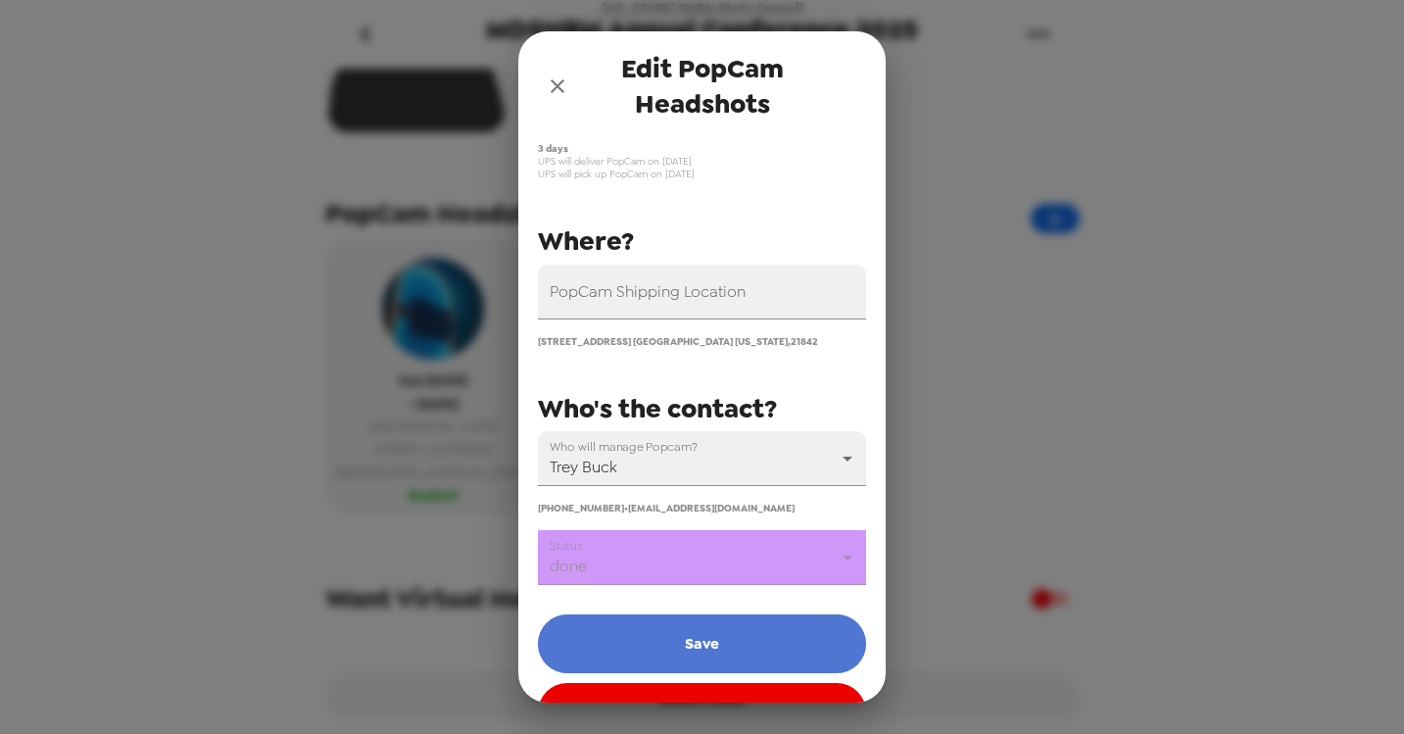
click at [626, 640] on button "Save" at bounding box center [702, 644] width 328 height 59
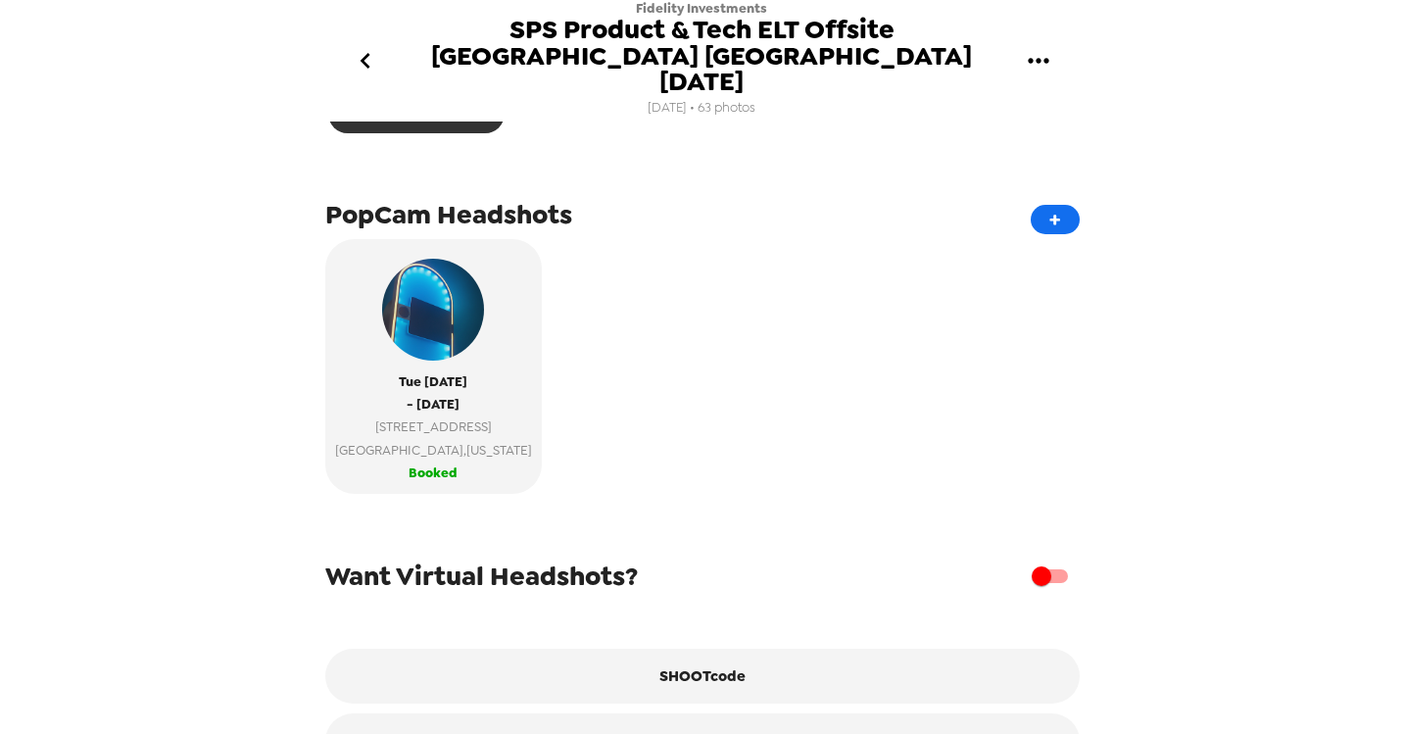
scroll to position [621, 0]
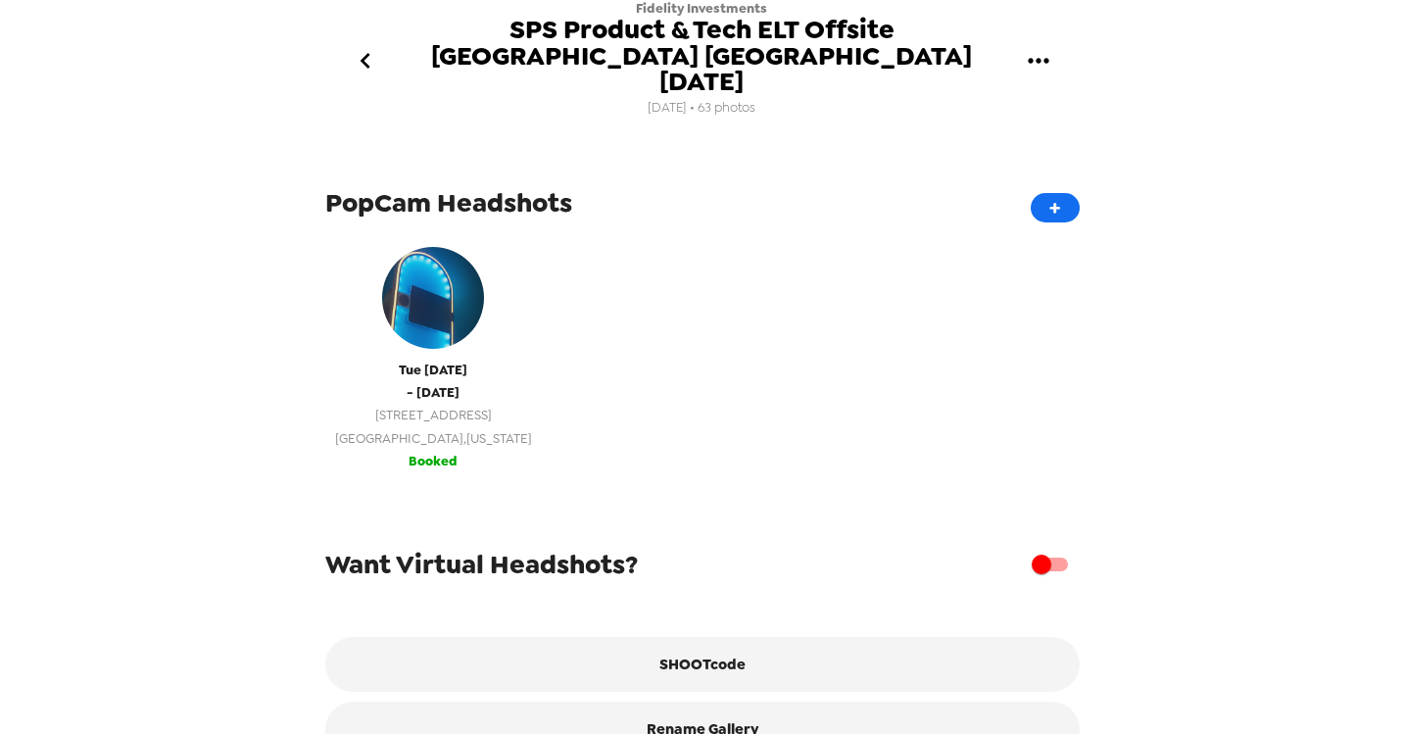
click at [462, 342] on div "Tue 10/7/25 - Tue 10/7/25 100 New Millennium Way Durham , North Carolina" at bounding box center [433, 343] width 197 height 213
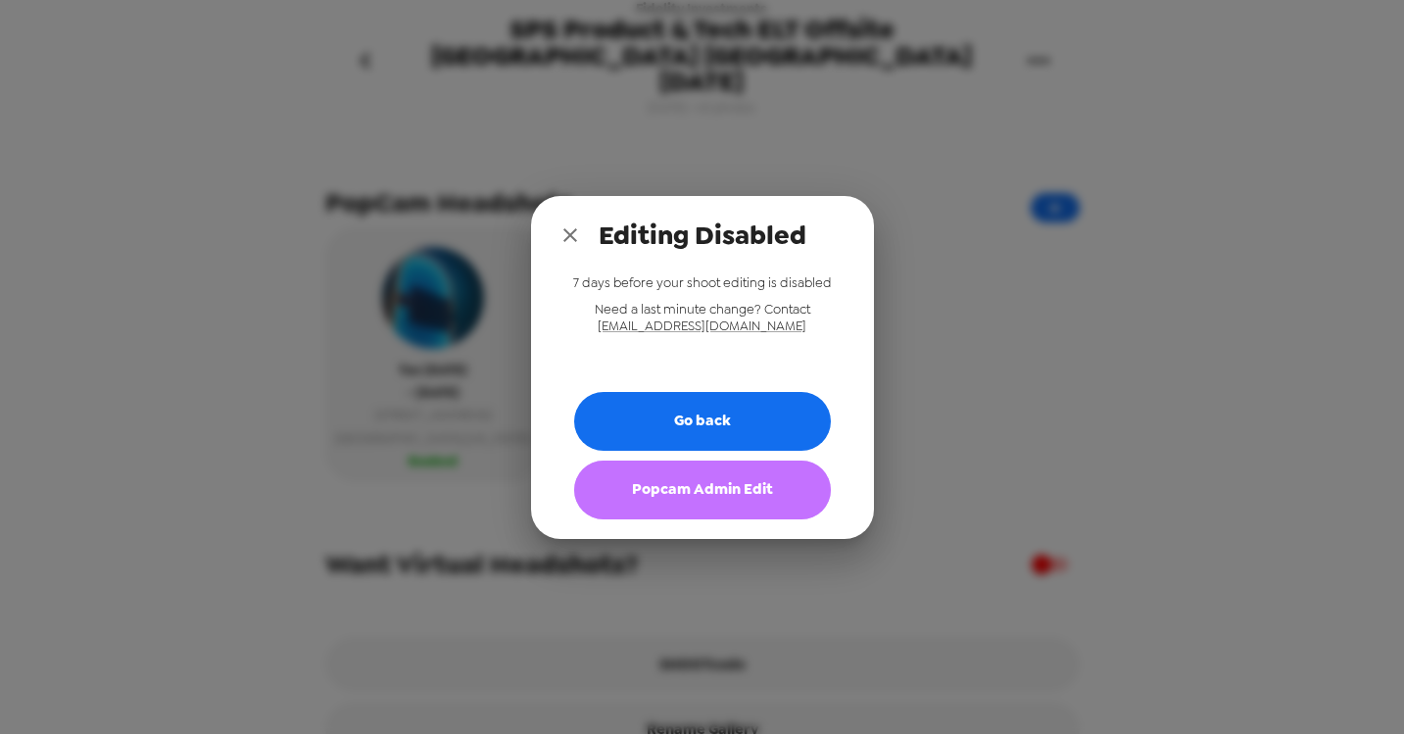
click at [711, 488] on button "Popcam Admin Edit" at bounding box center [702, 490] width 257 height 59
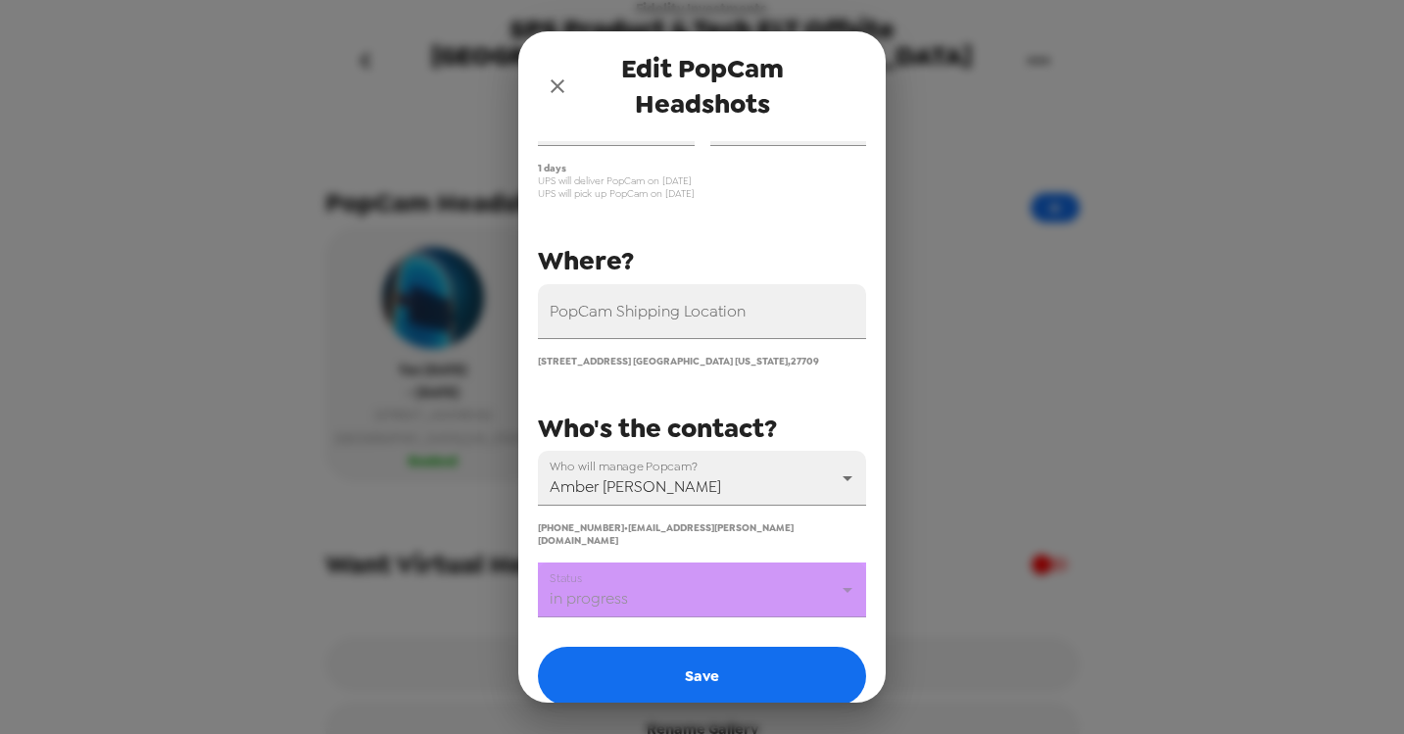
scroll to position [204, 0]
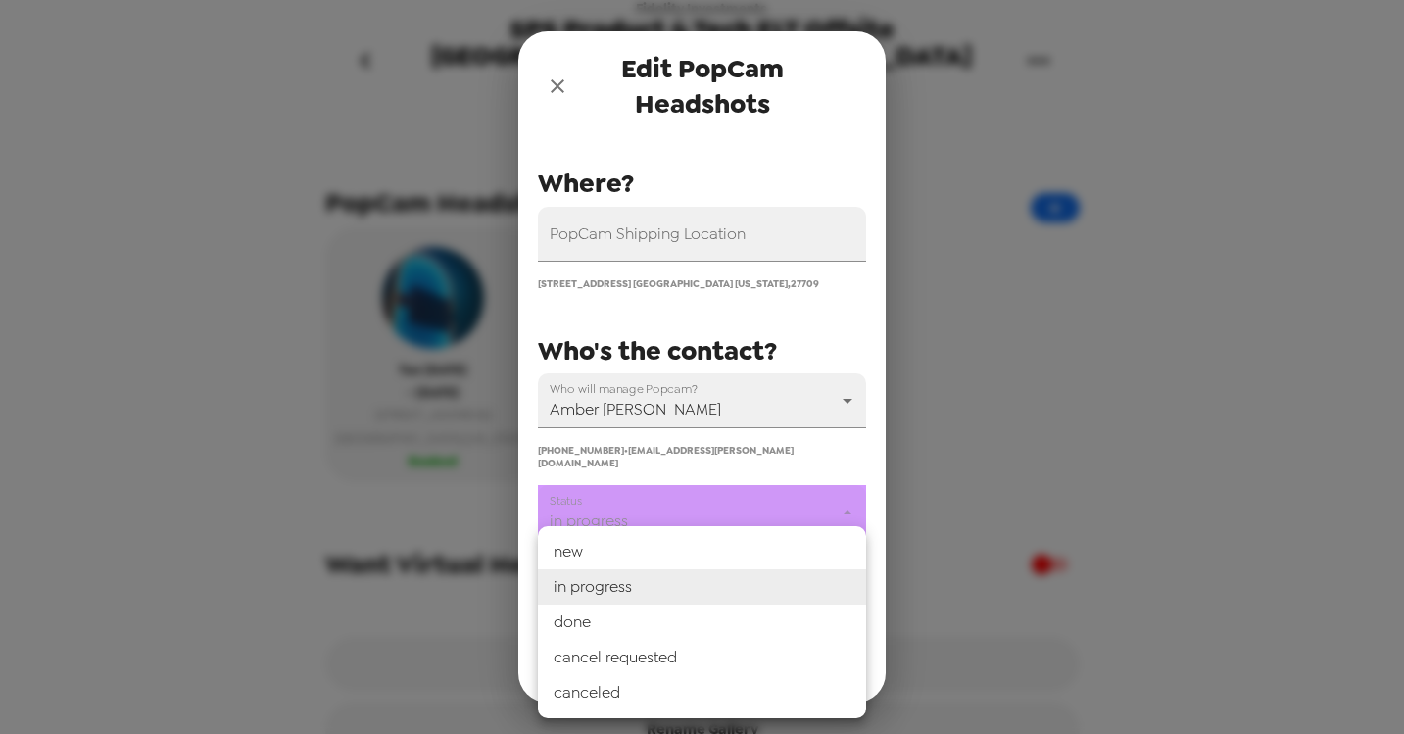
click at [802, 499] on body "Fidelity Investments SPS Product & Tech ELT Offsite Durham NC 10/7/25 10/1/25 •…" at bounding box center [702, 367] width 1404 height 734
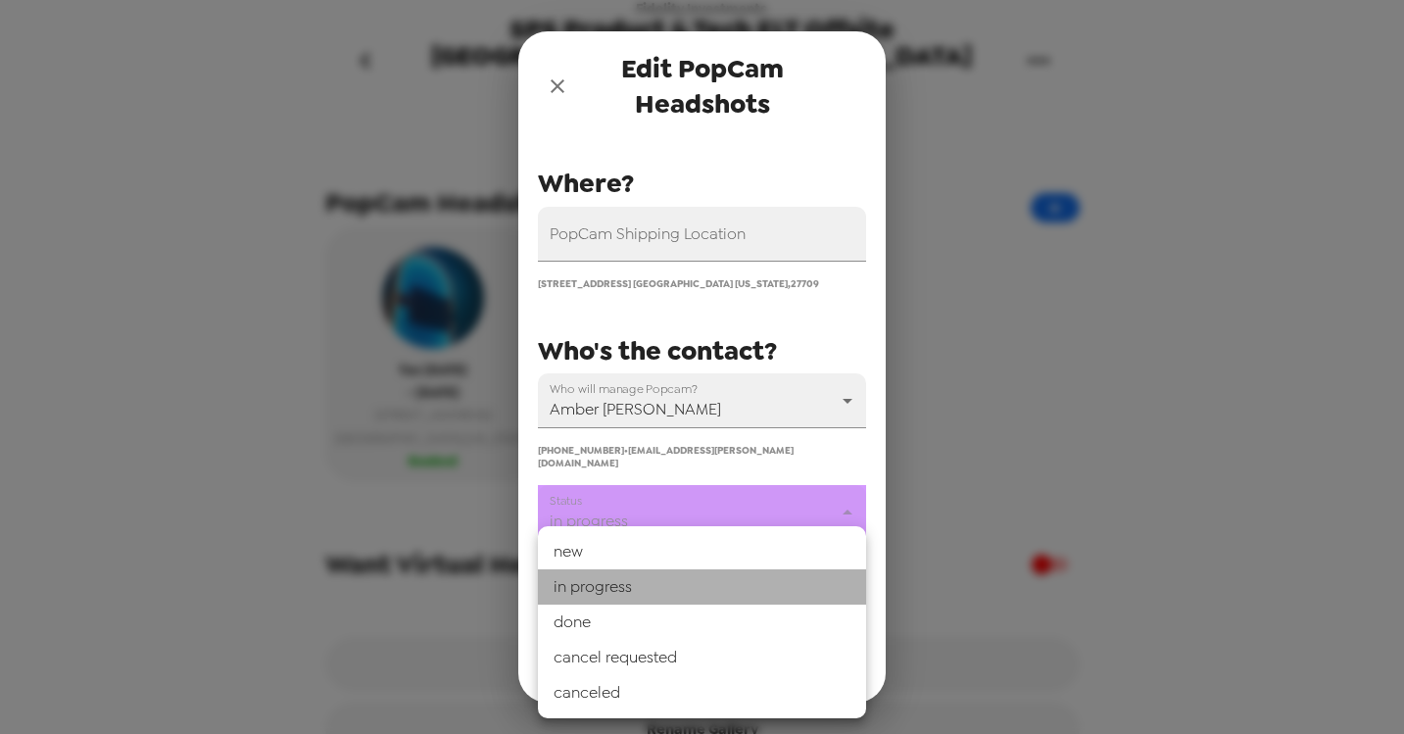
click at [687, 583] on li "in progress" at bounding box center [702, 586] width 328 height 35
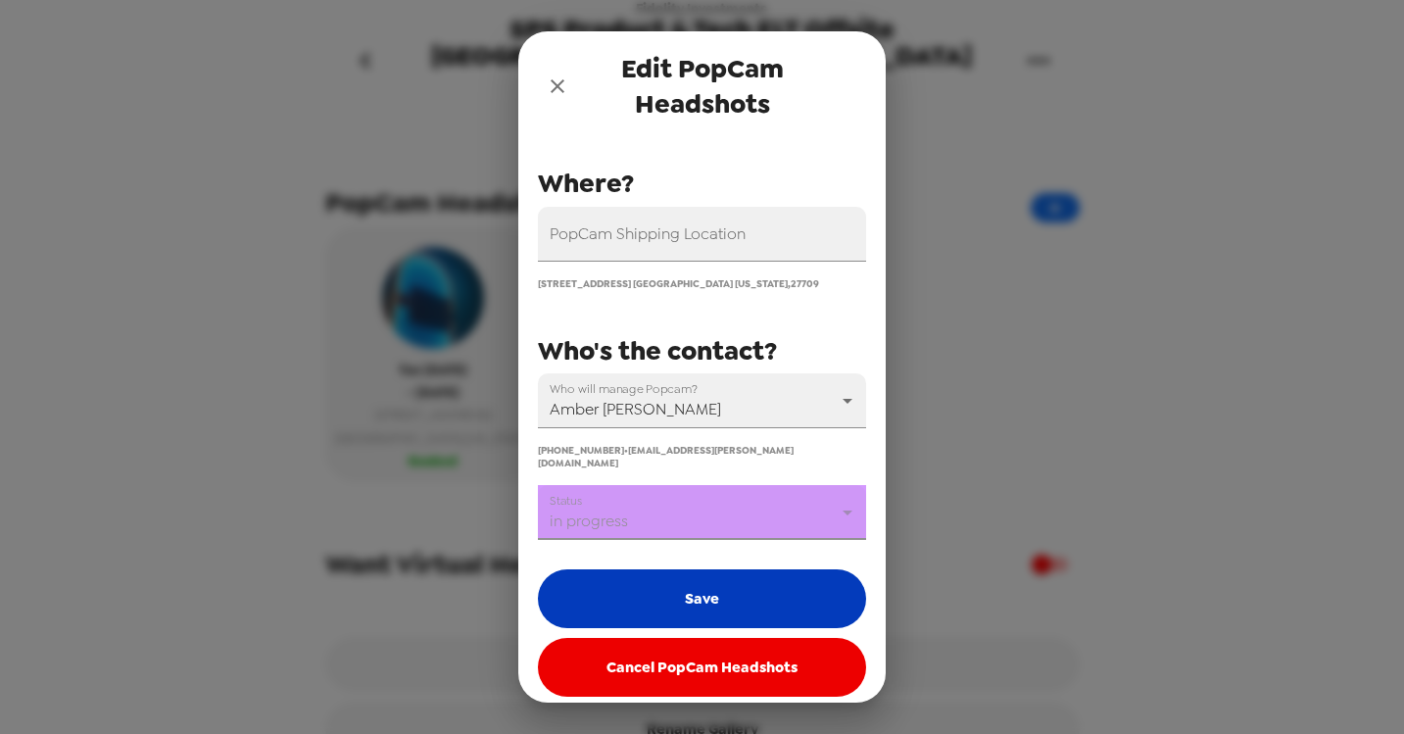
click at [661, 587] on button "Save" at bounding box center [702, 598] width 328 height 59
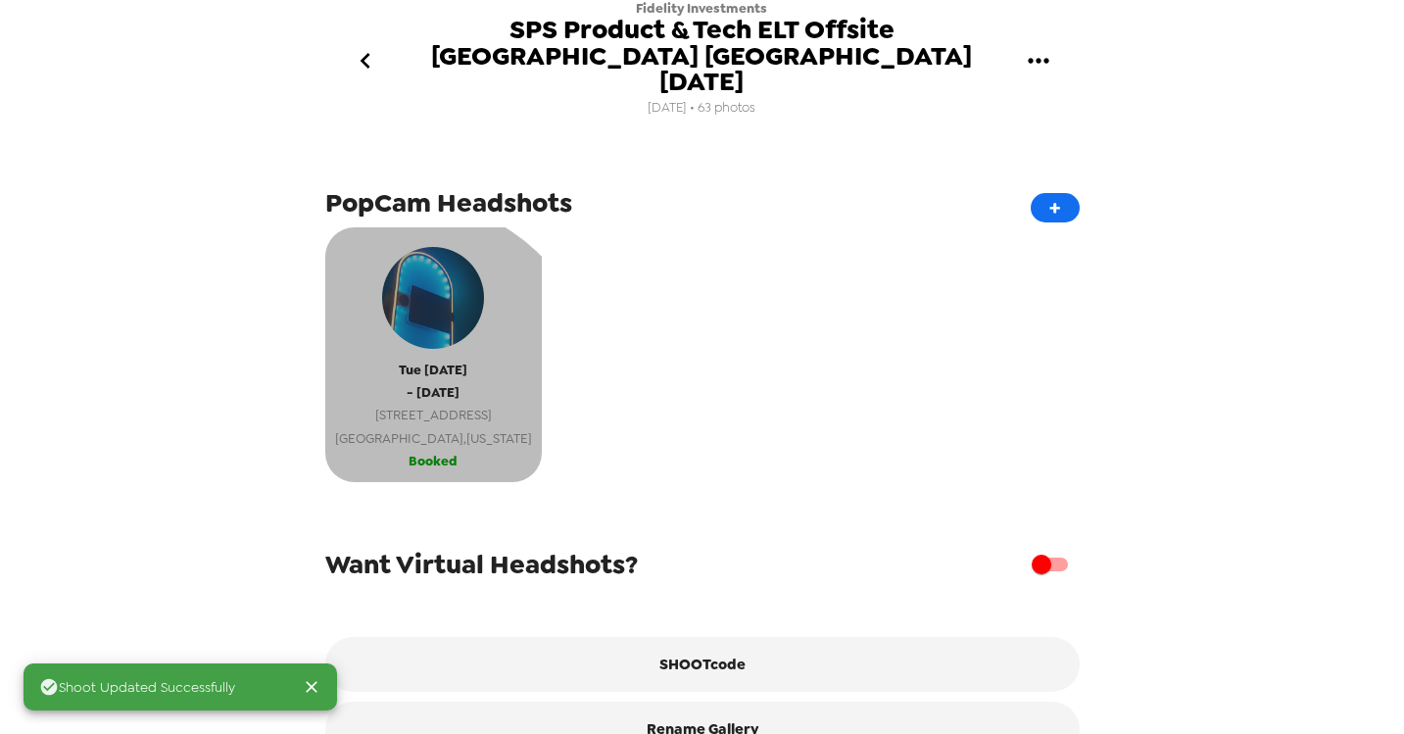
click at [413, 381] on span "- [DATE]" at bounding box center [433, 392] width 53 height 23
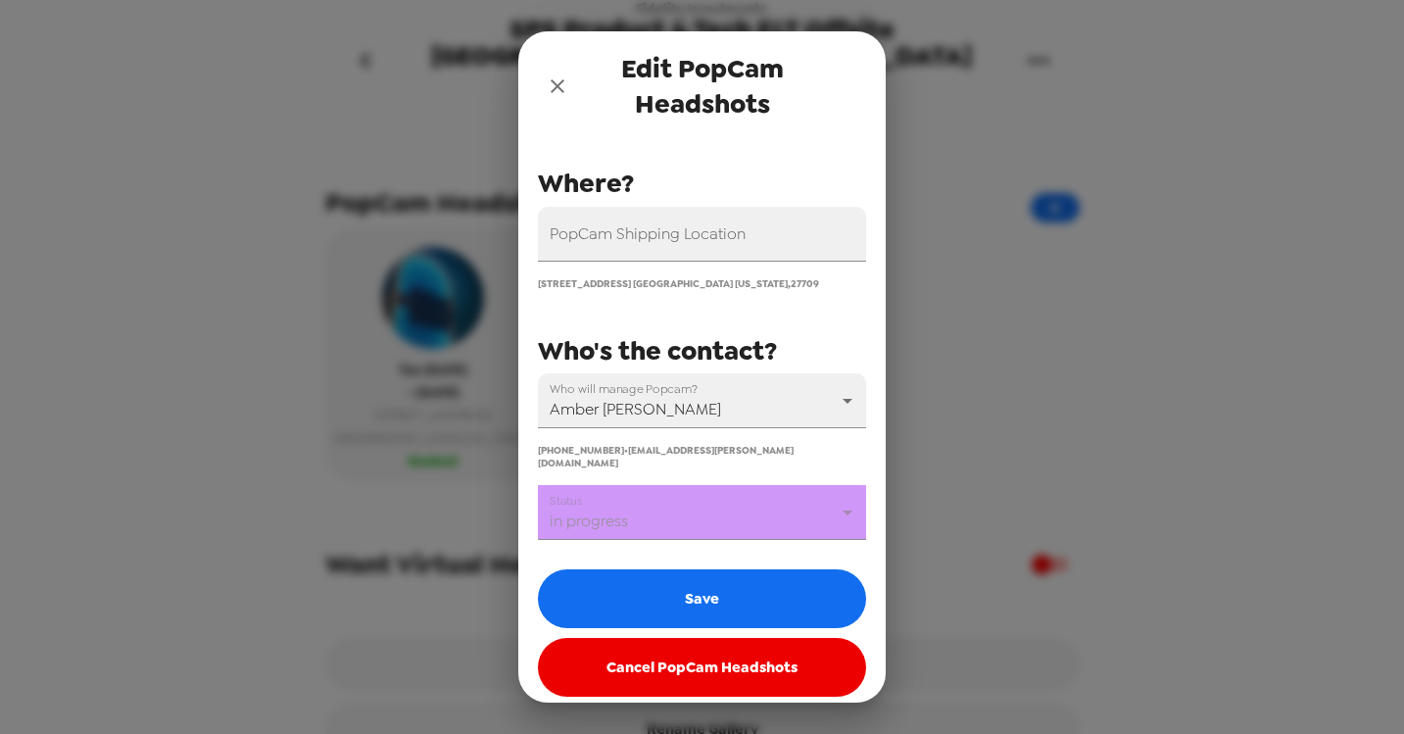
click at [726, 500] on body "Fidelity Investments SPS Product & Tech ELT Offsite Durham NC 10/7/25 10/1/25 •…" at bounding box center [702, 367] width 1404 height 734
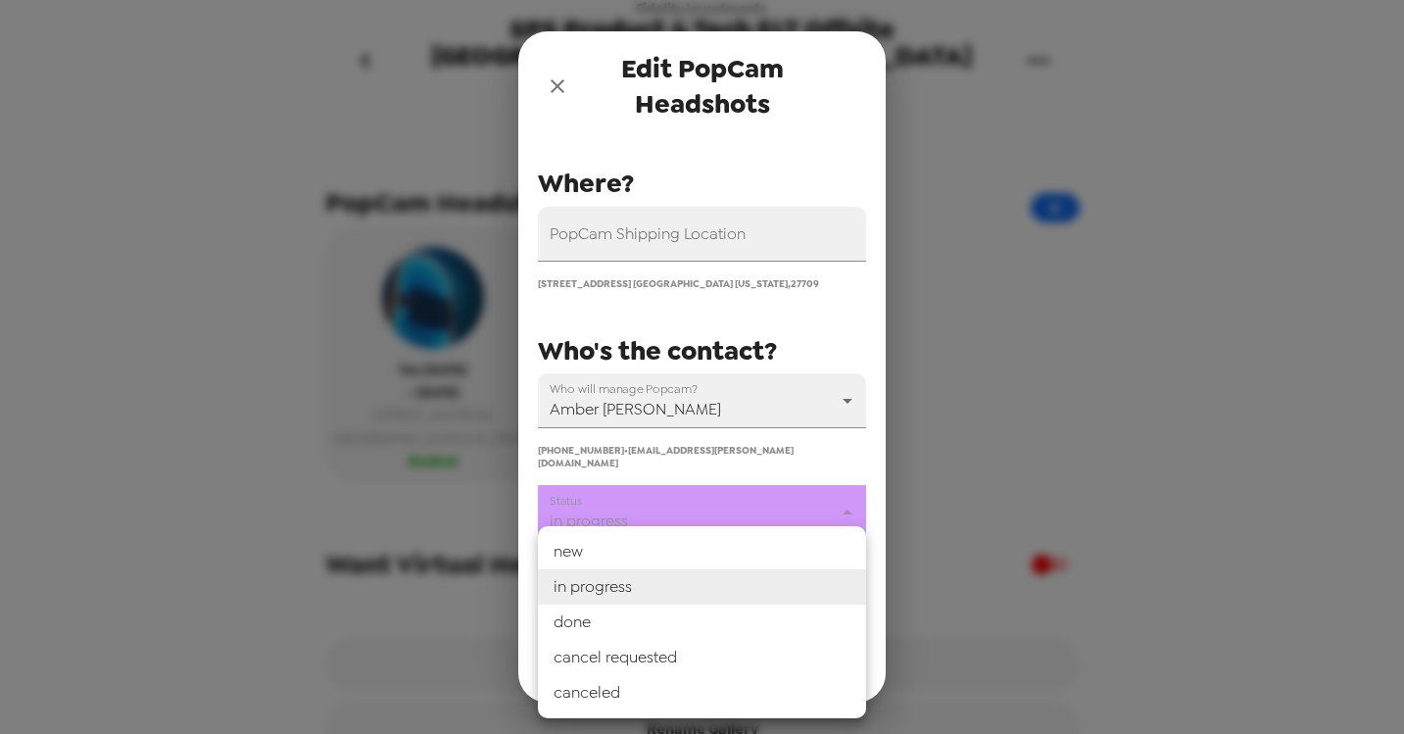
click at [633, 623] on li "done" at bounding box center [702, 622] width 328 height 35
type input "done"
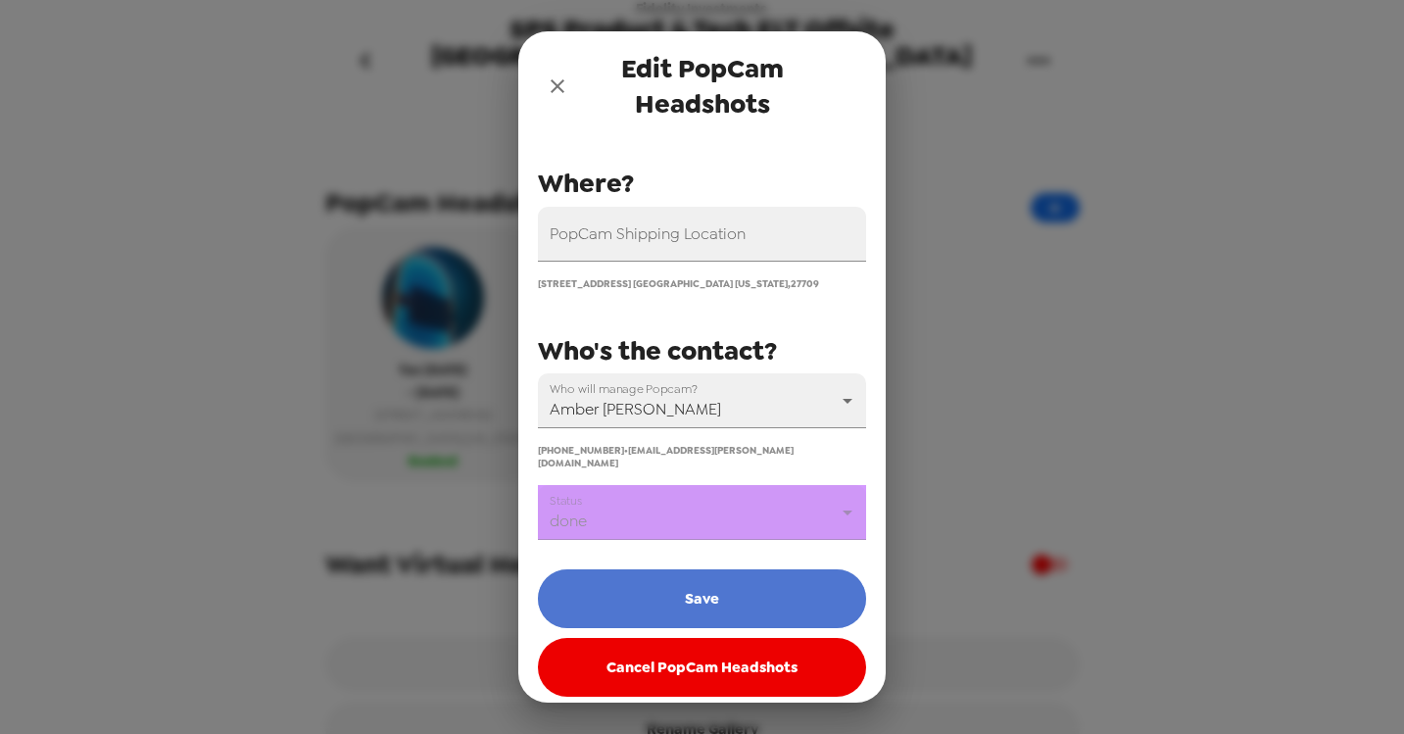
click at [657, 587] on button "Save" at bounding box center [702, 598] width 328 height 59
